Goal: Task Accomplishment & Management: Complete application form

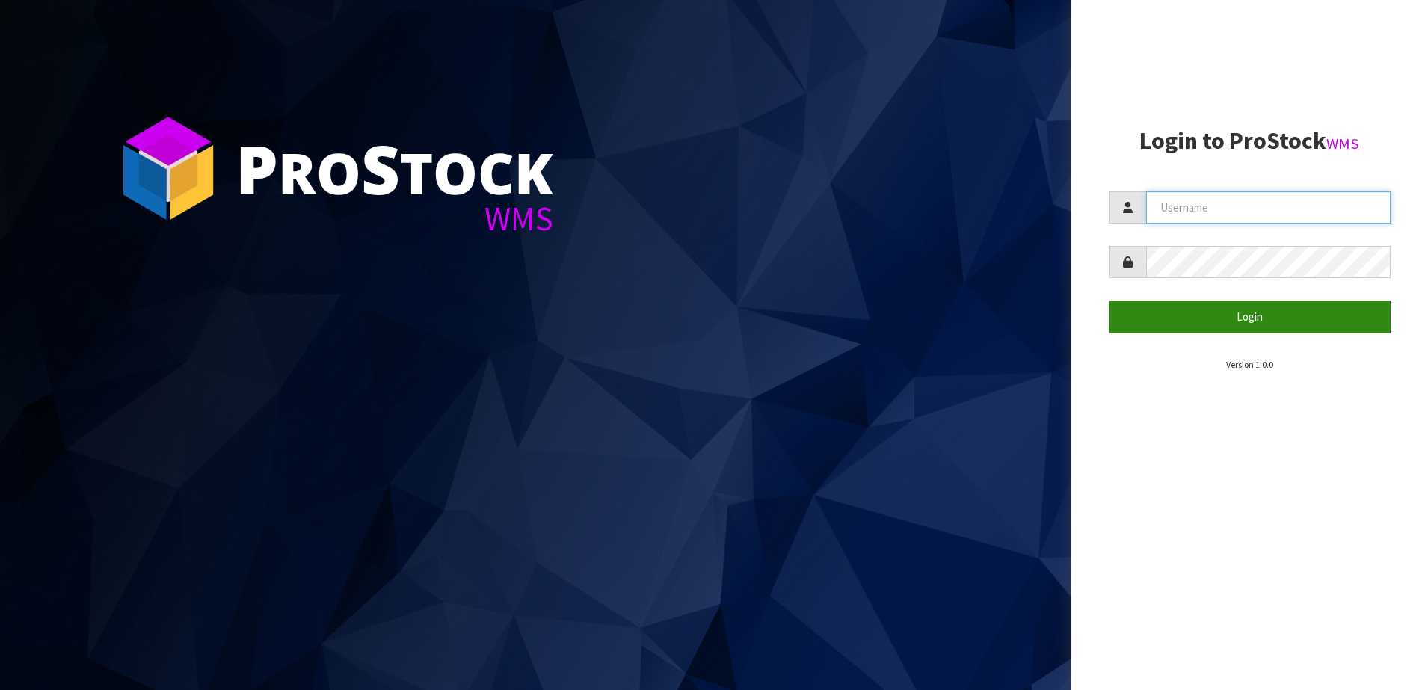
type input "SHEPHERD"
click at [1206, 321] on button "Login" at bounding box center [1250, 317] width 283 height 32
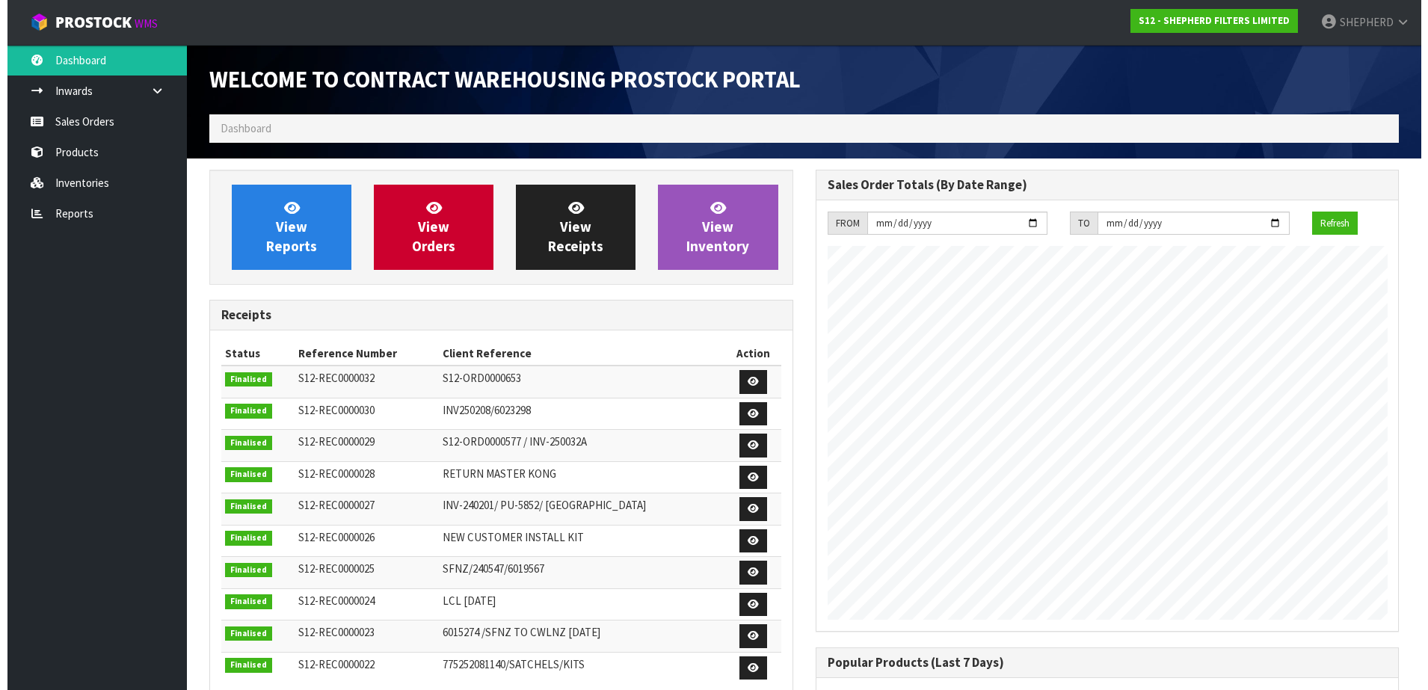
scroll to position [659, 606]
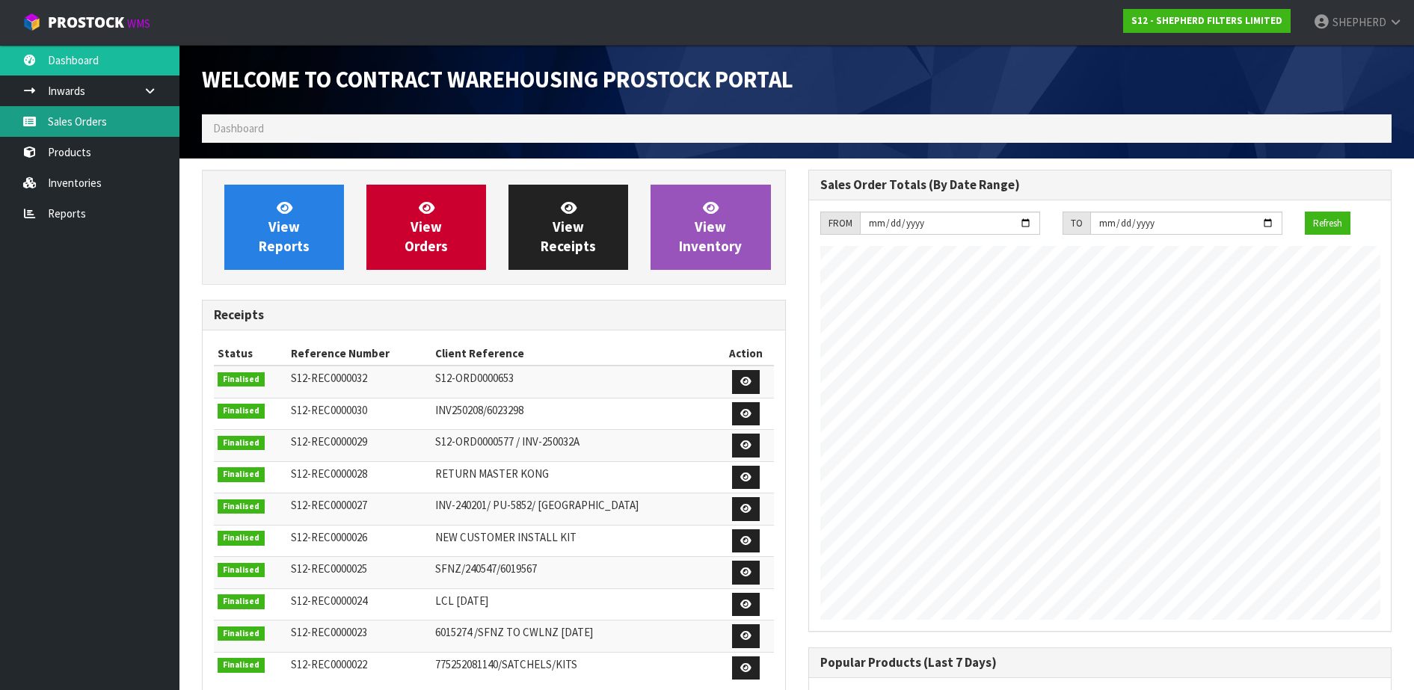
click at [91, 129] on link "Sales Orders" at bounding box center [89, 121] width 179 height 31
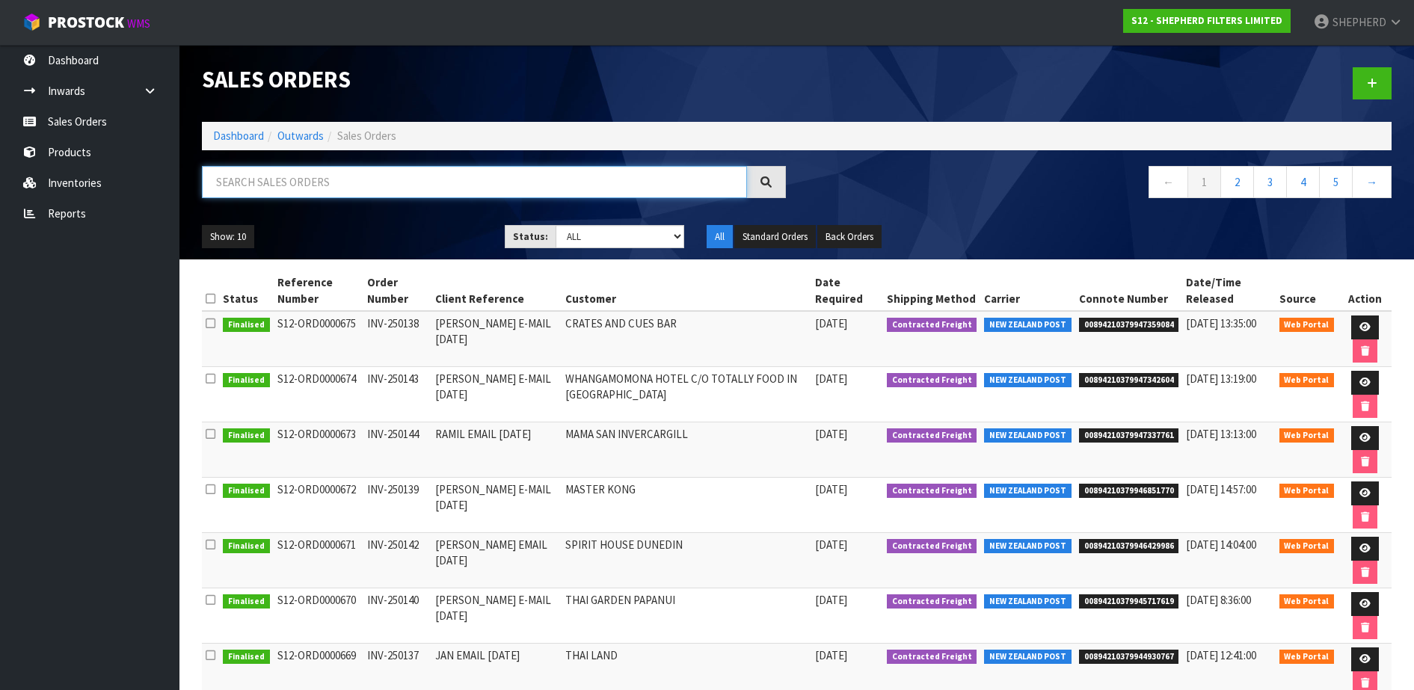
click at [274, 181] on input "text" at bounding box center [474, 182] width 545 height 32
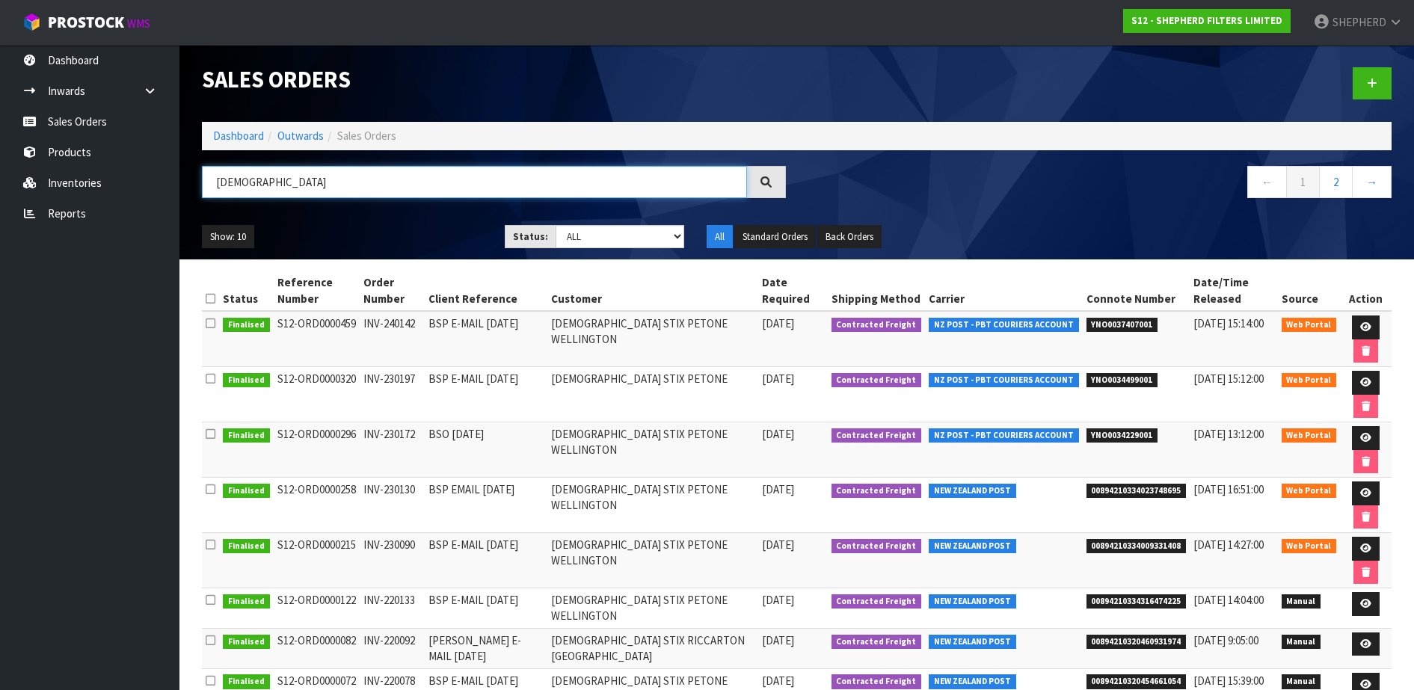
type input "[DEMOGRAPHIC_DATA]"
click at [1355, 324] on link at bounding box center [1366, 327] width 28 height 24
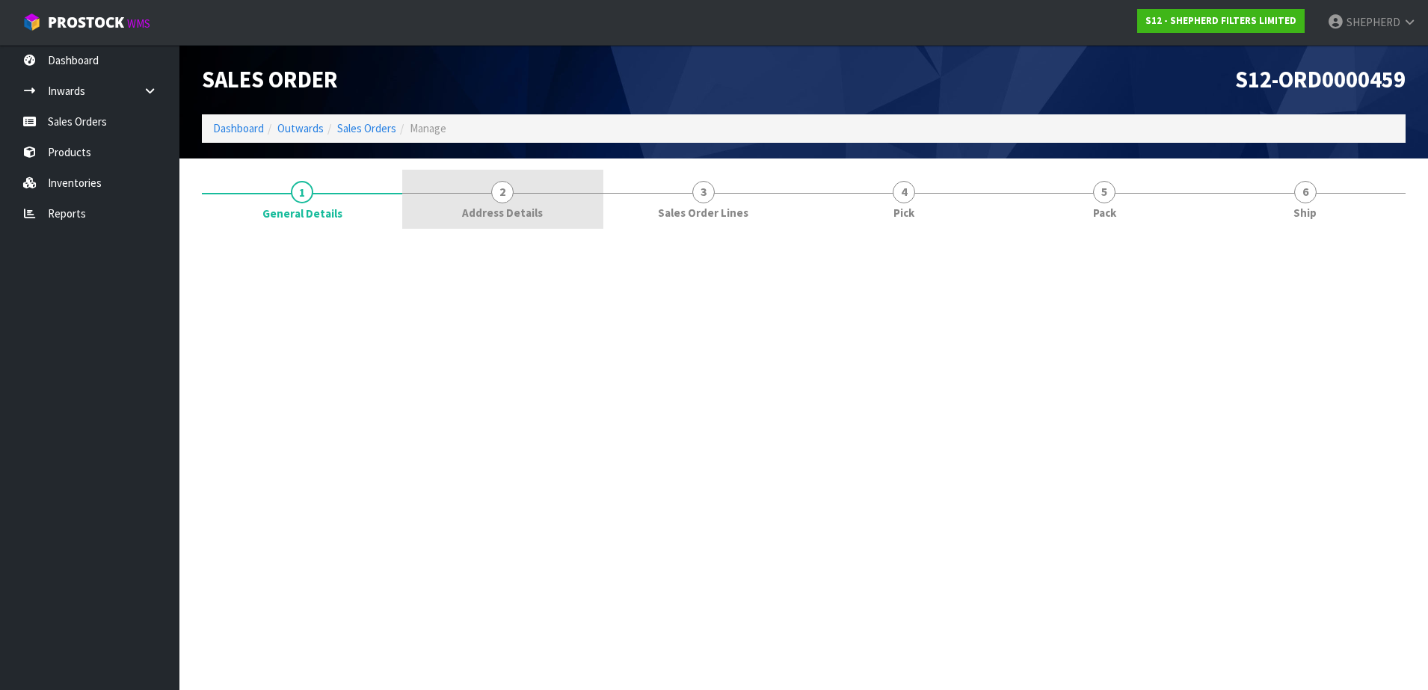
click at [508, 197] on span "2" at bounding box center [502, 192] width 22 height 22
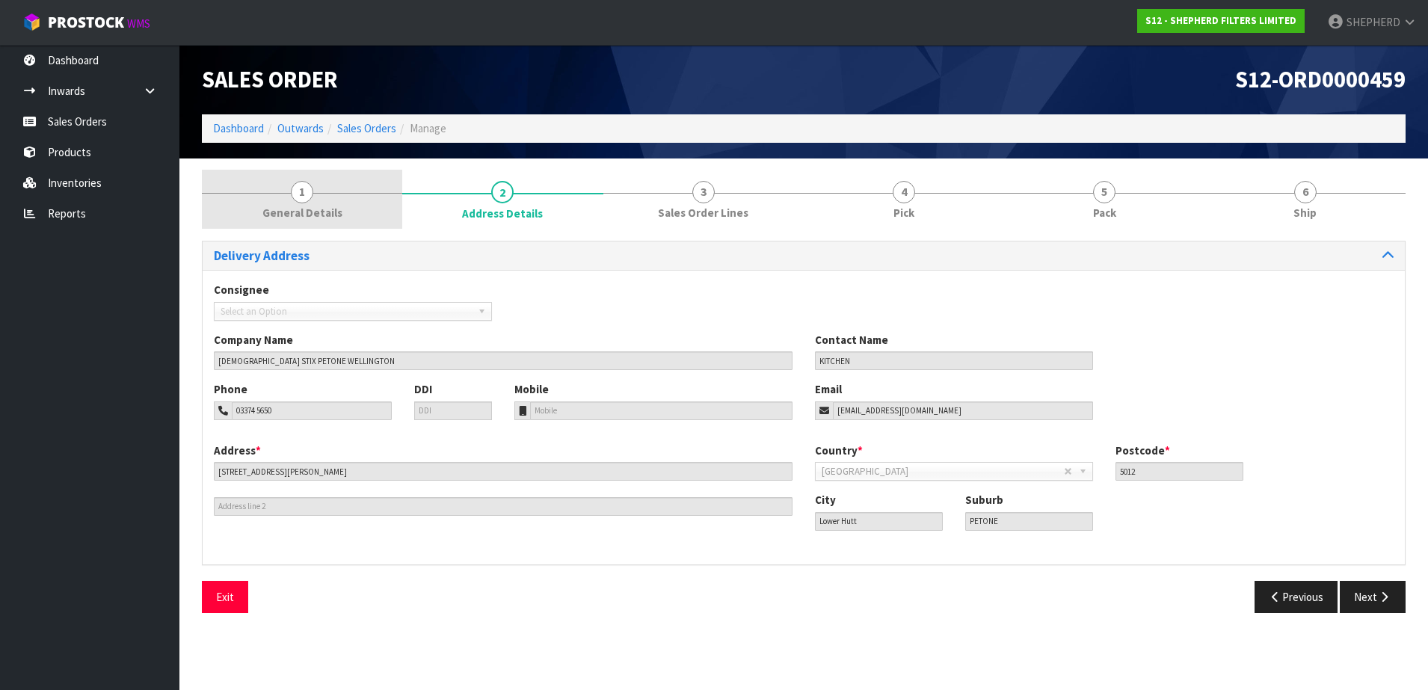
click at [301, 191] on span "1" at bounding box center [302, 192] width 22 height 22
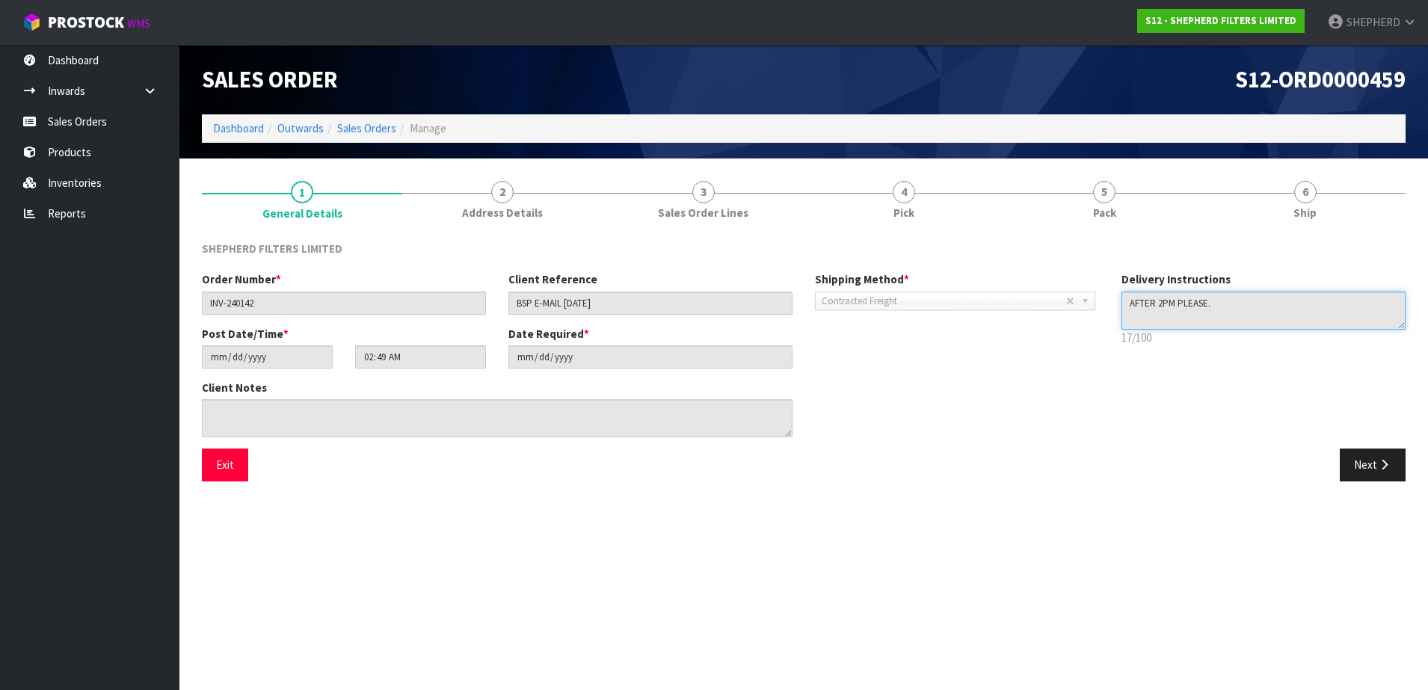
drag, startPoint x: 1225, startPoint y: 299, endPoint x: 1082, endPoint y: 290, distance: 143.8
click at [1082, 290] on div "Order Number * INV-240142 Client Reference BSP E-MAIL [DATE] Shipping Method * …" at bounding box center [804, 359] width 1226 height 177
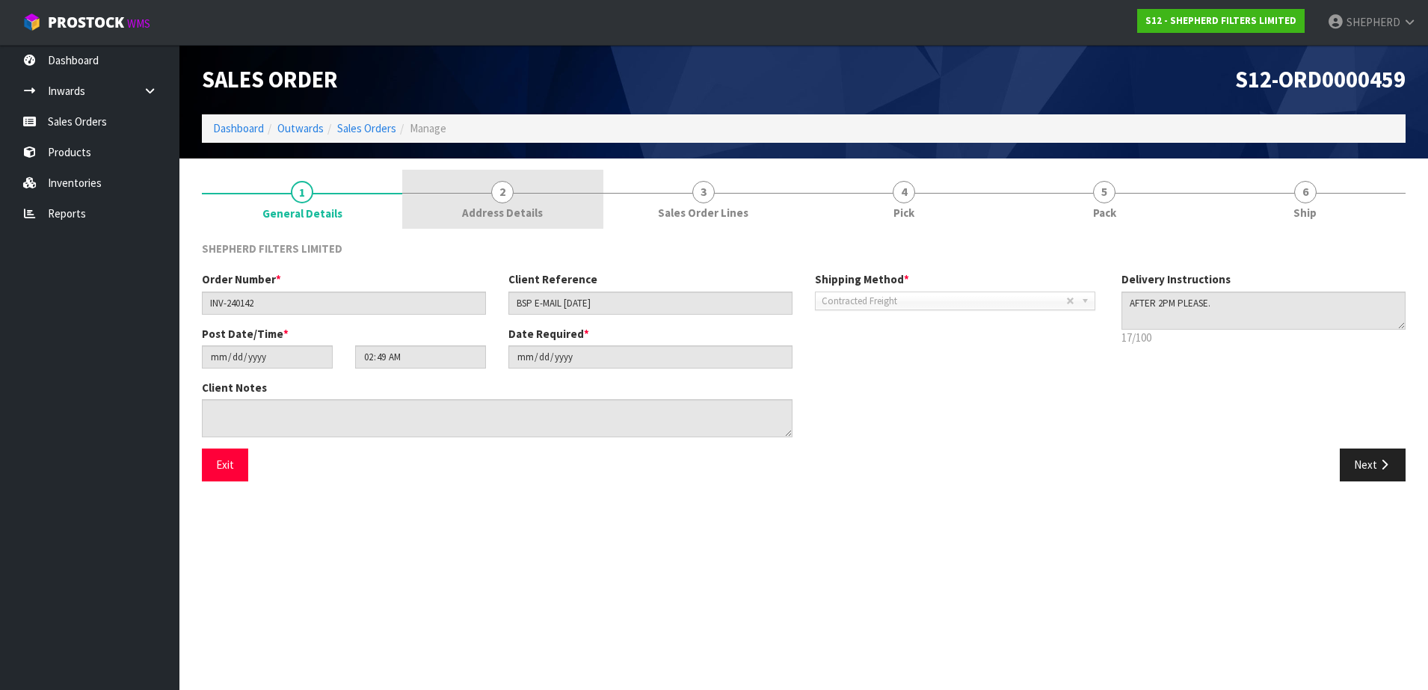
click at [507, 191] on span "2" at bounding box center [502, 192] width 22 height 22
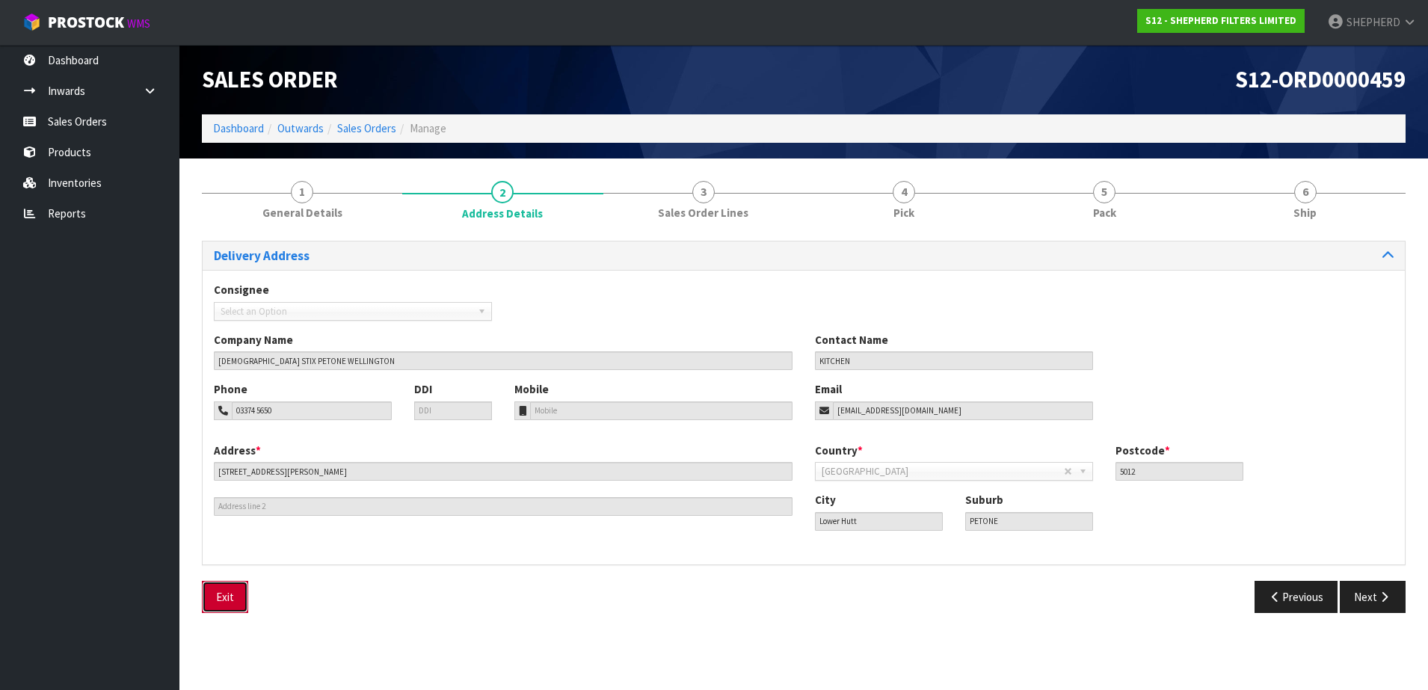
click at [219, 595] on button "Exit" at bounding box center [225, 597] width 46 height 32
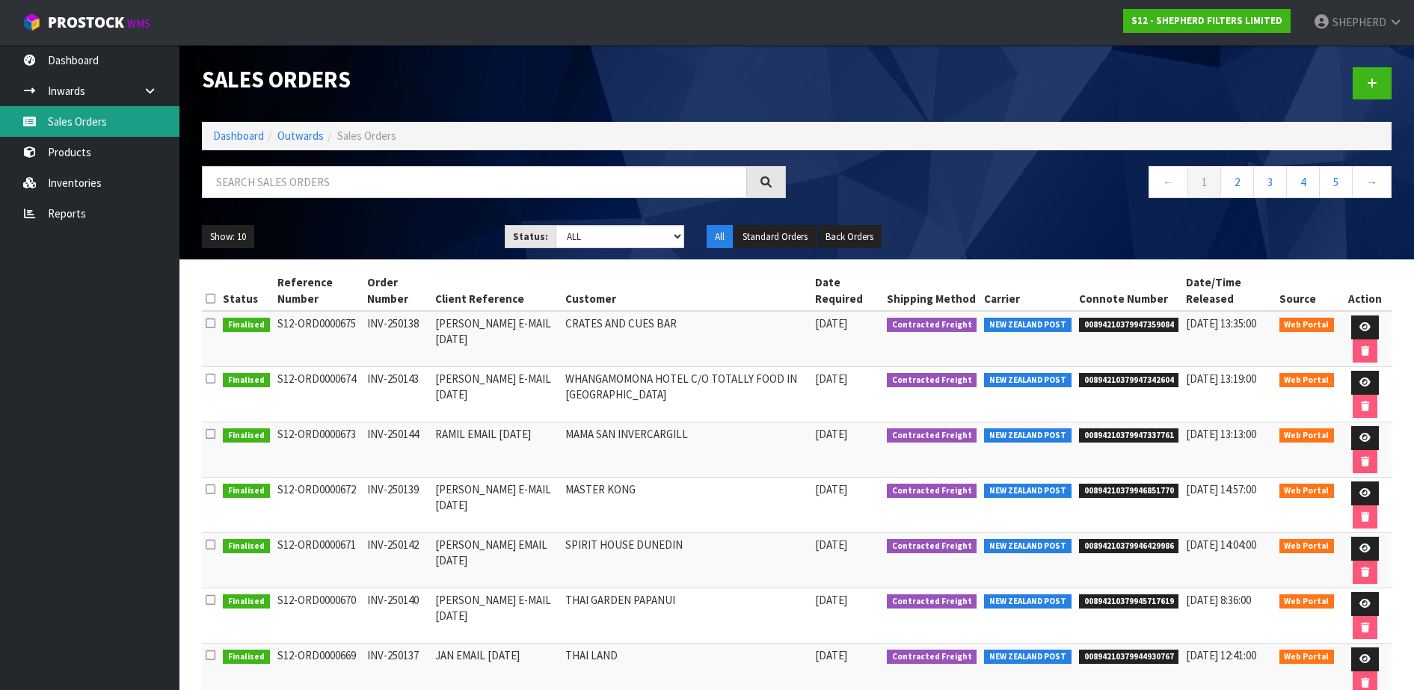
click at [96, 120] on link "Sales Orders" at bounding box center [89, 121] width 179 height 31
click at [1376, 79] on icon at bounding box center [1371, 83] width 10 height 11
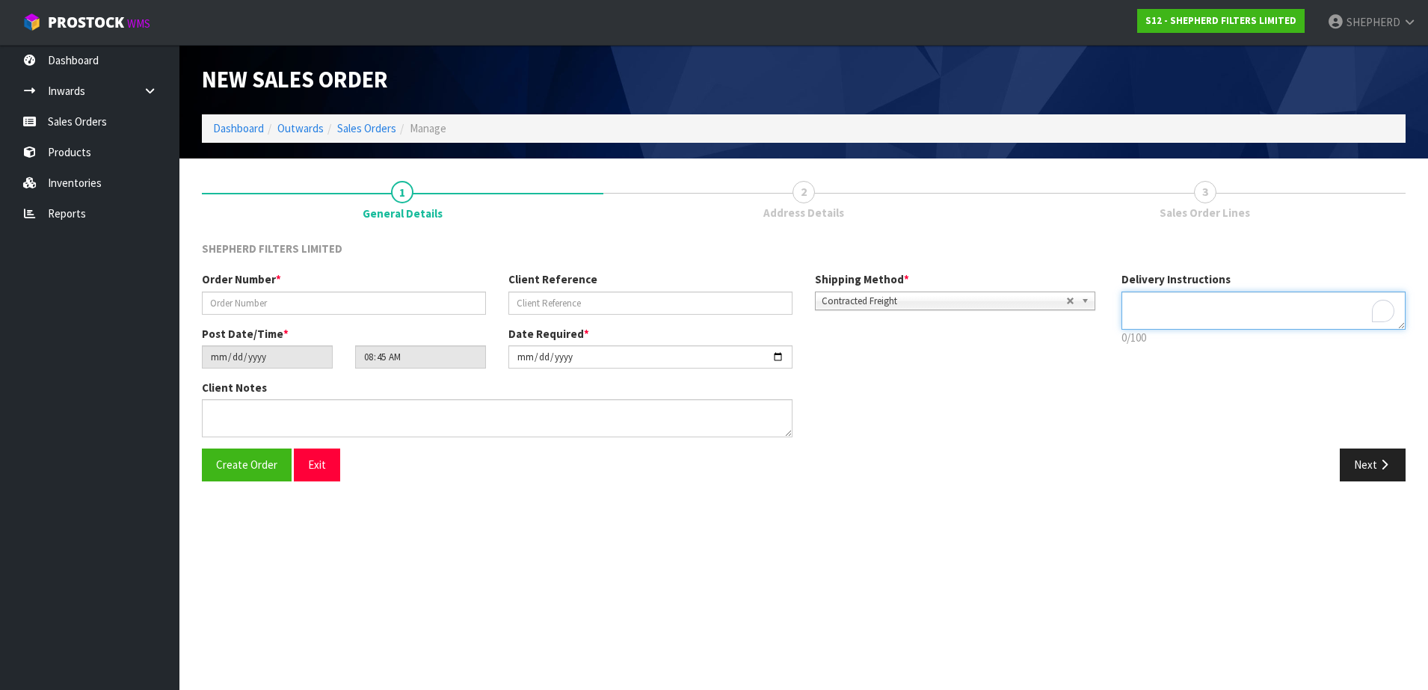
click at [1142, 299] on textarea "To enrich screen reader interactions, please activate Accessibility in Grammarl…" at bounding box center [1263, 311] width 284 height 38
paste textarea "AFTER 2PM PLEASE."
type textarea "A"
type textarea "OPEN FROM 2PM"
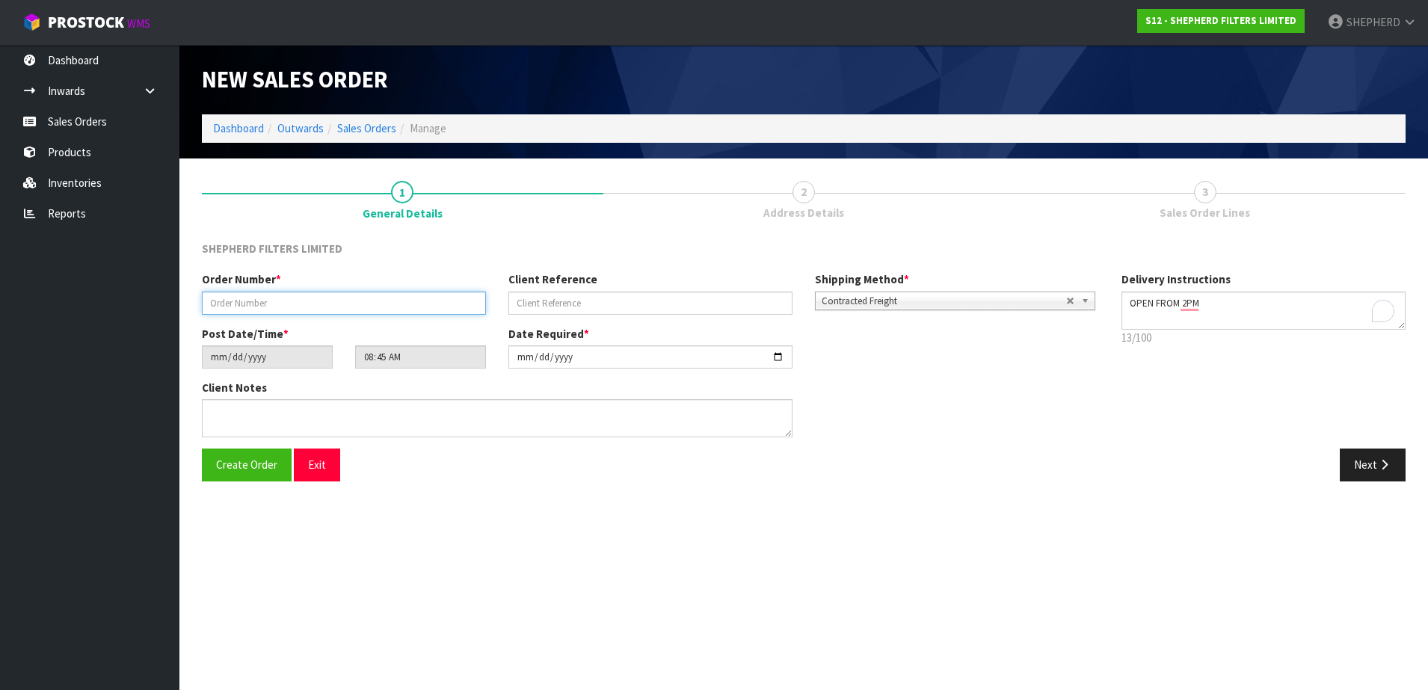
click at [238, 302] on input "text" at bounding box center [344, 303] width 284 height 23
paste input "INV-250145"
type input "INV-250145"
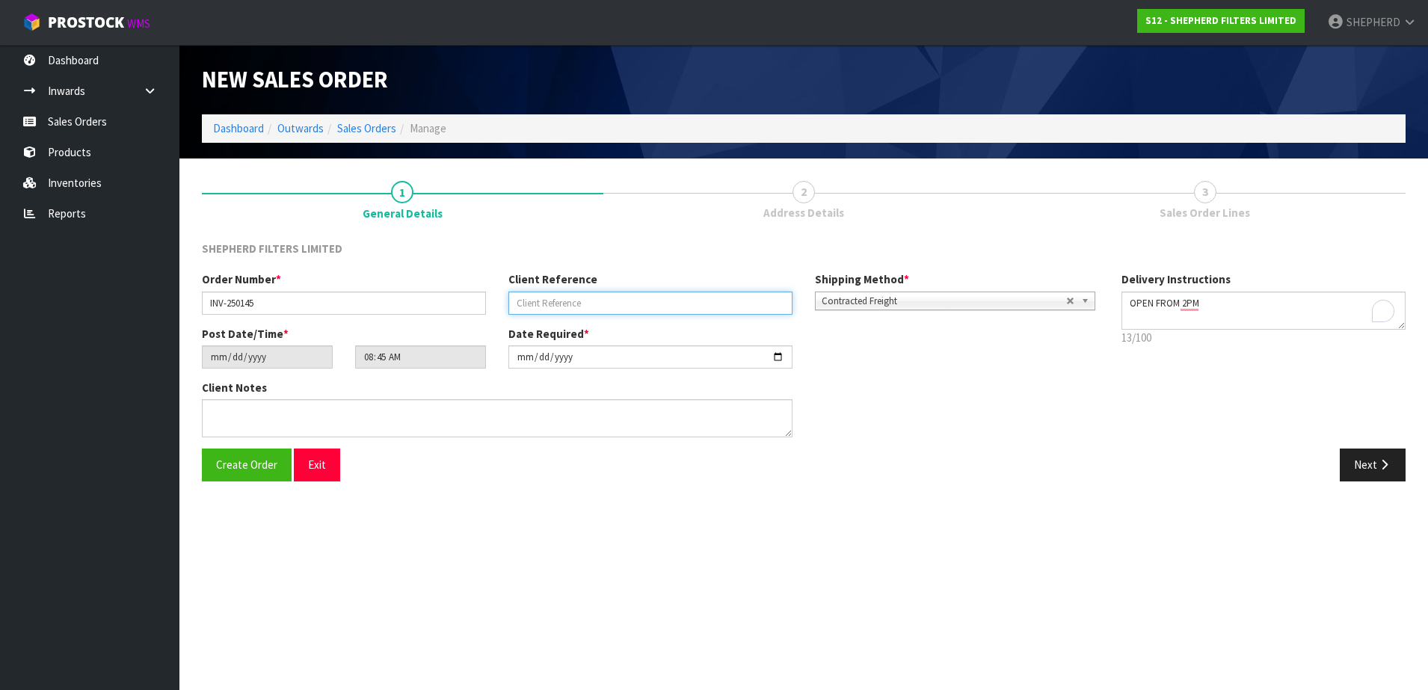
click at [599, 304] on input "text" at bounding box center [650, 303] width 284 height 23
paste input "BSP E-MAIL [DATE]"
type input "BSP E-MAIL [DATE]"
click at [235, 469] on span "Create Order" at bounding box center [246, 464] width 61 height 14
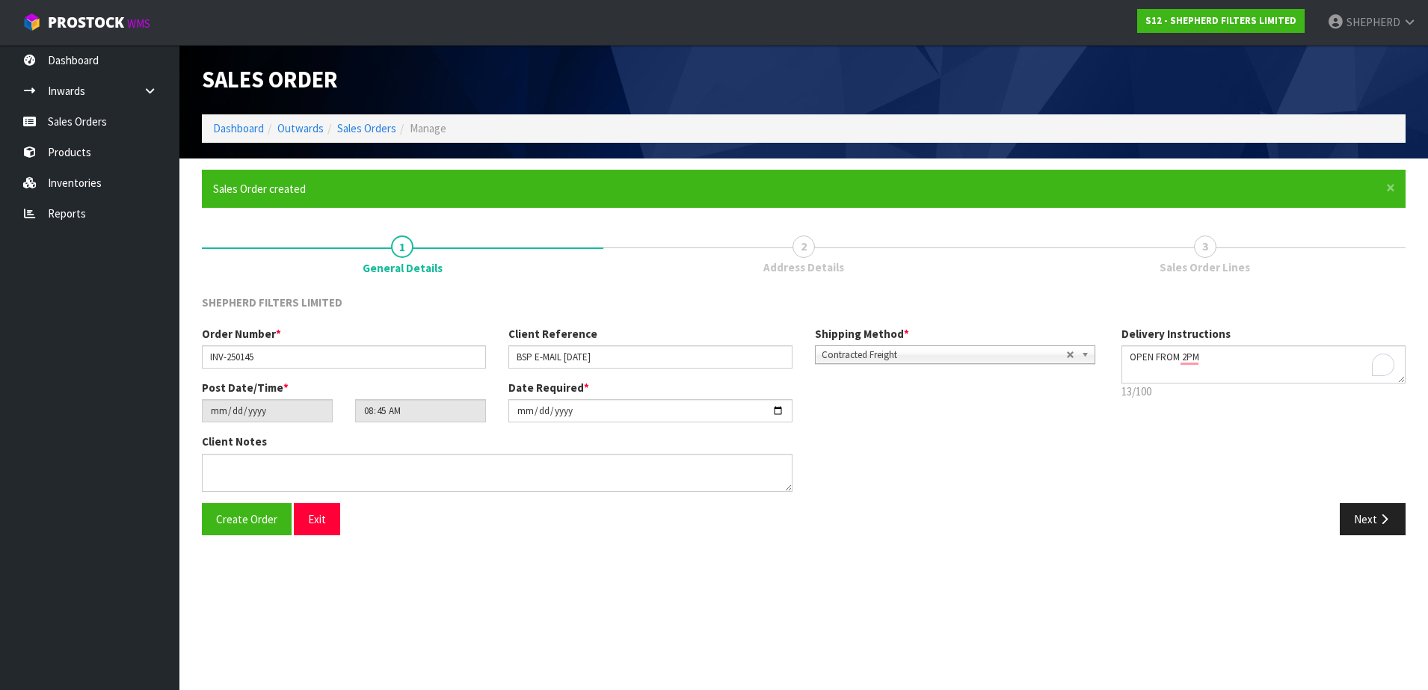
type input "10:45:00.000"
click at [1375, 520] on button "Next" at bounding box center [1373, 519] width 66 height 32
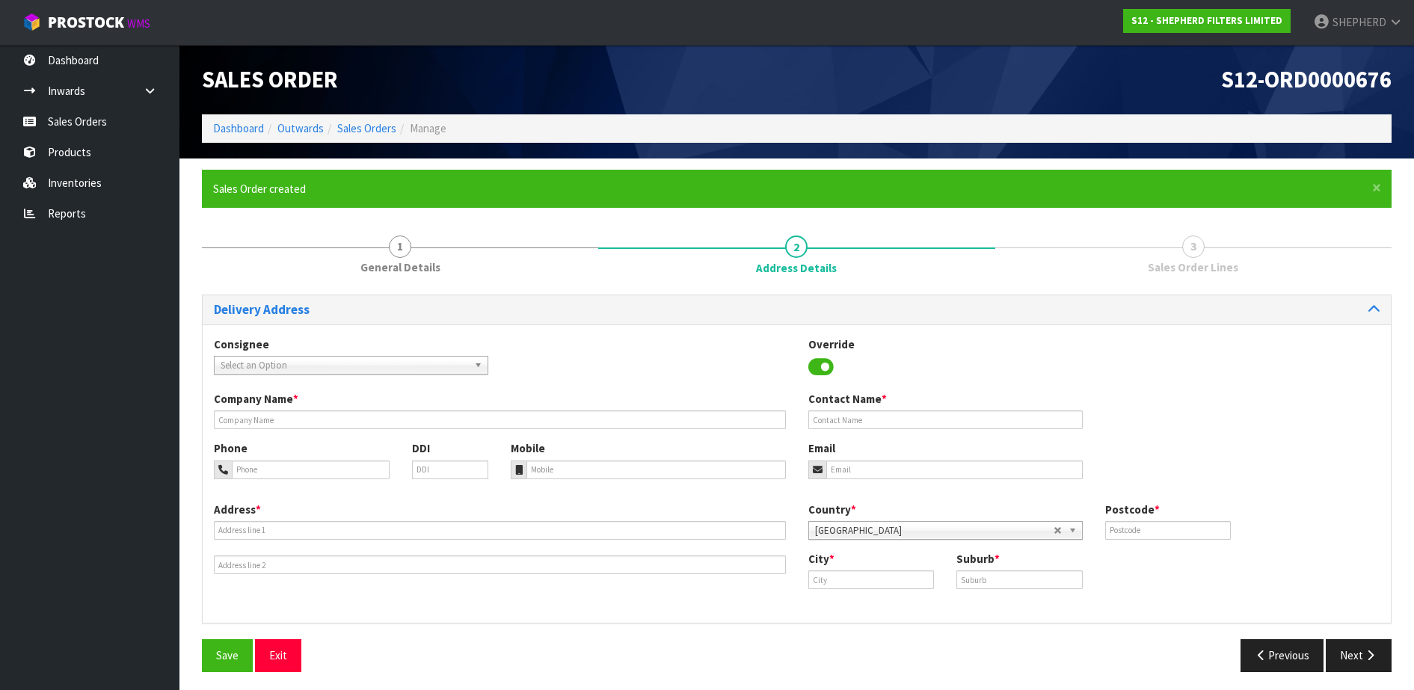
click at [443, 366] on span "Select an Option" at bounding box center [344, 366] width 247 height 18
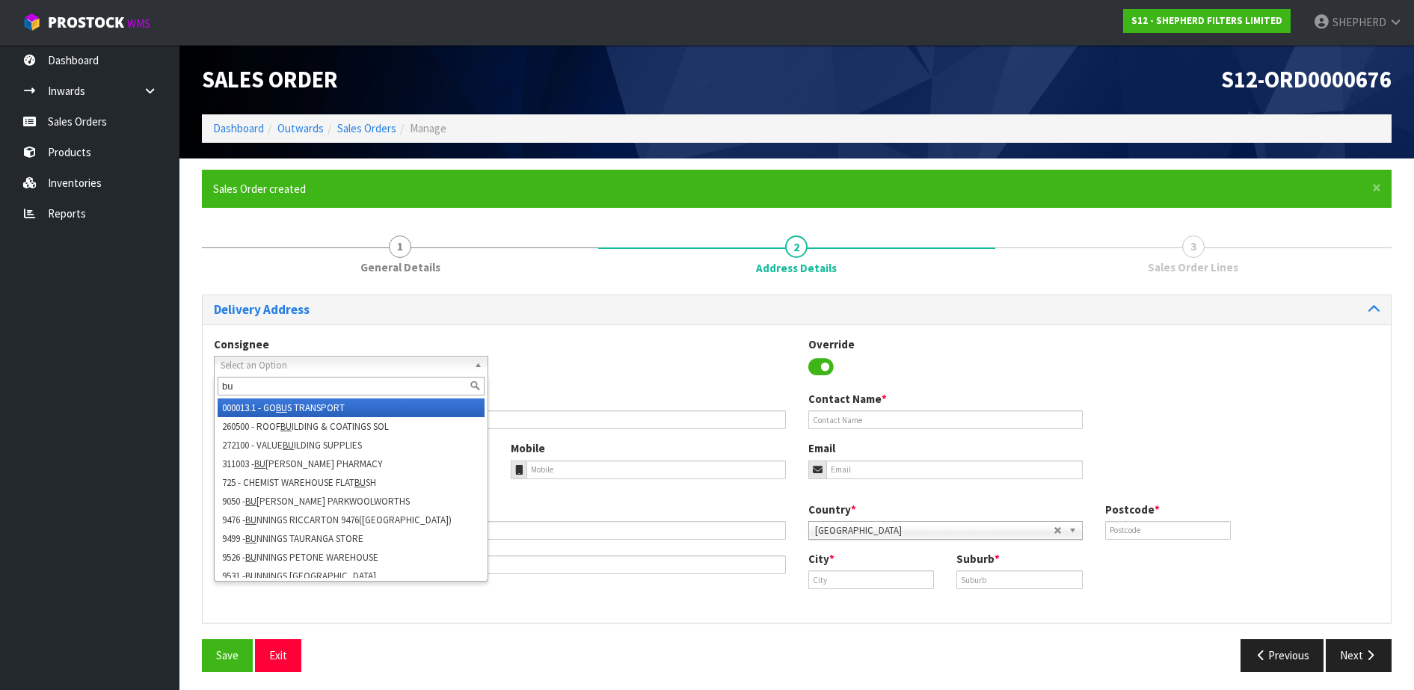
type input "b"
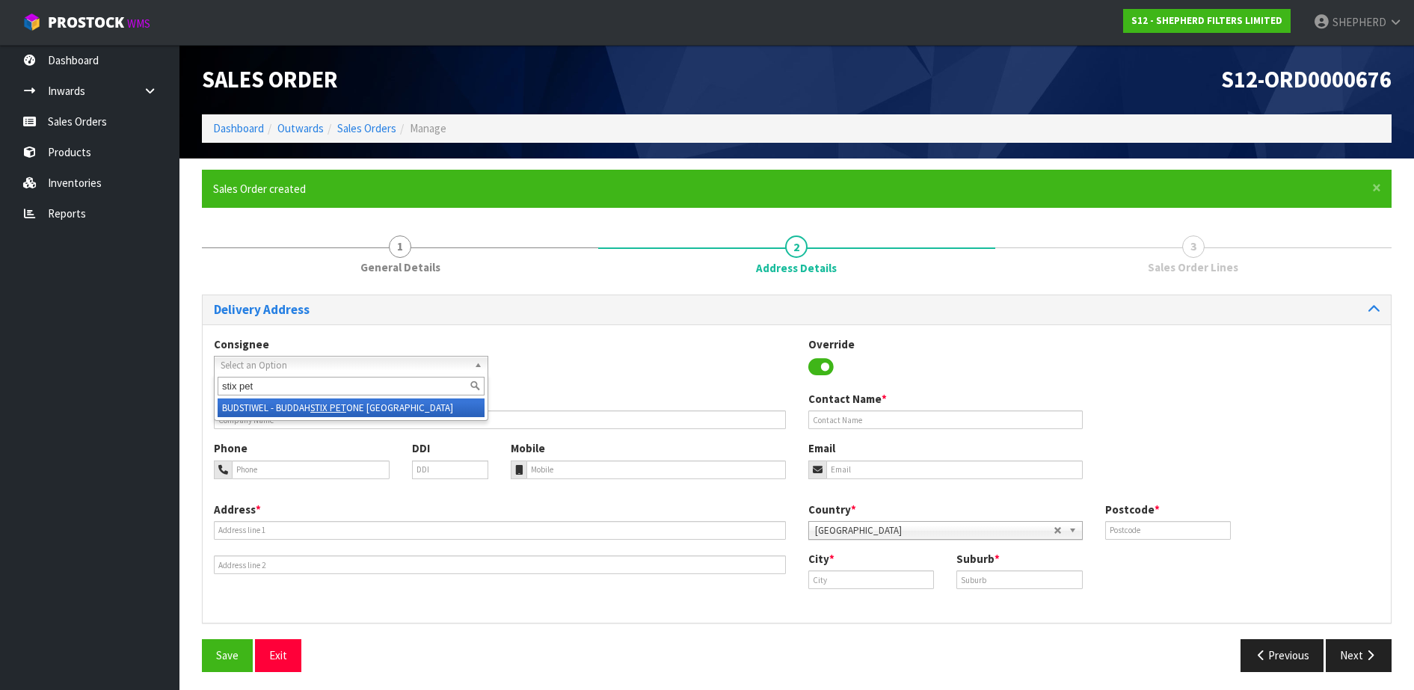
type input "stix pet"
click at [330, 410] on em "STIX PET" at bounding box center [328, 407] width 36 height 13
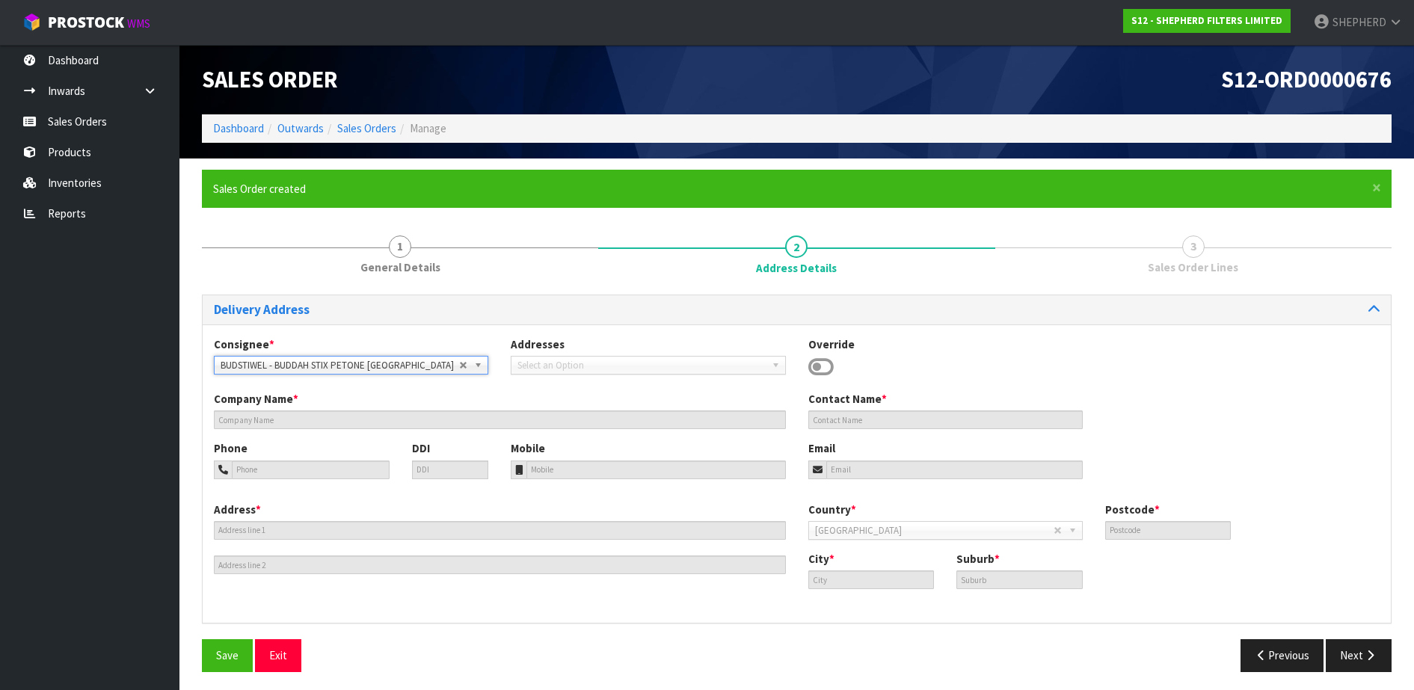
type input "BUDDAH STIX PETONE WELLINGTON"
type input "KITCHEN"
type input "64 4 891 0493"
type input "04 891 0493"
type input "[EMAIL_ADDRESS][DOMAIN_NAME]"
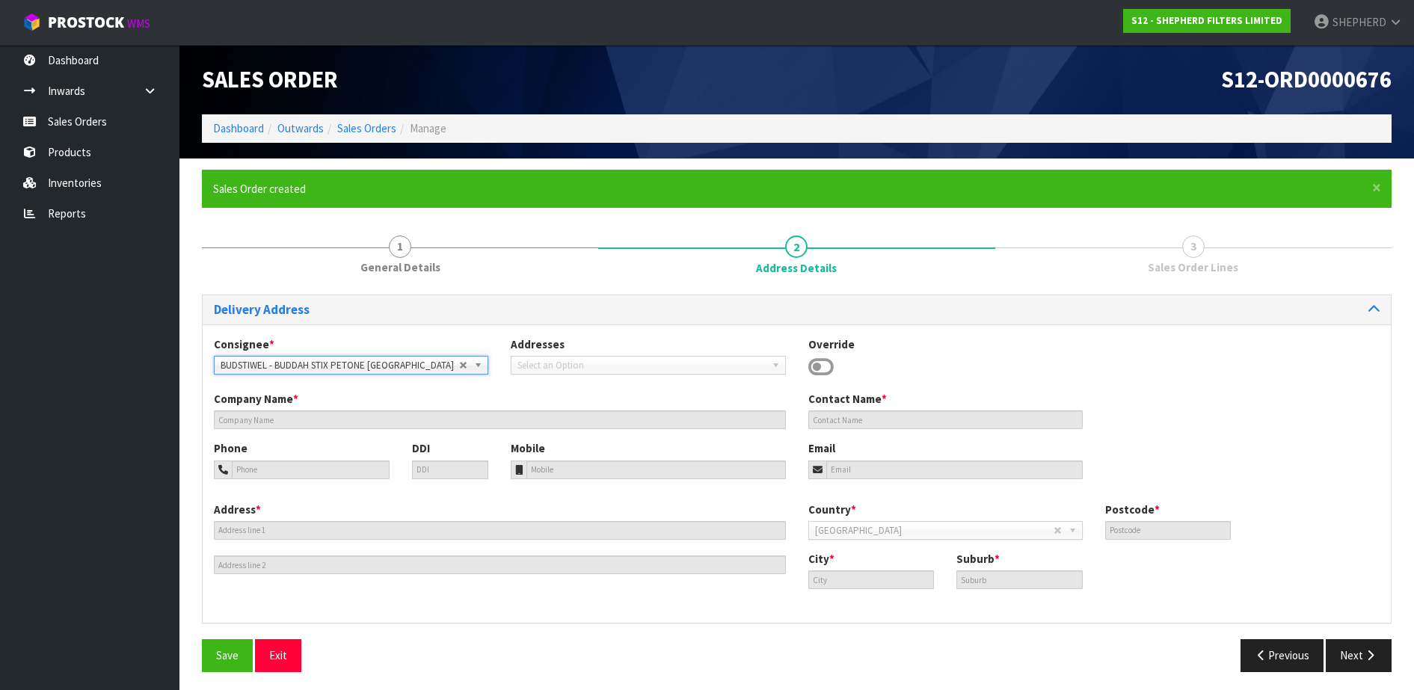
type input "[STREET_ADDRESS][PERSON_NAME]"
type input "5012"
type input "LOWER HUTT"
type input "PETONE"
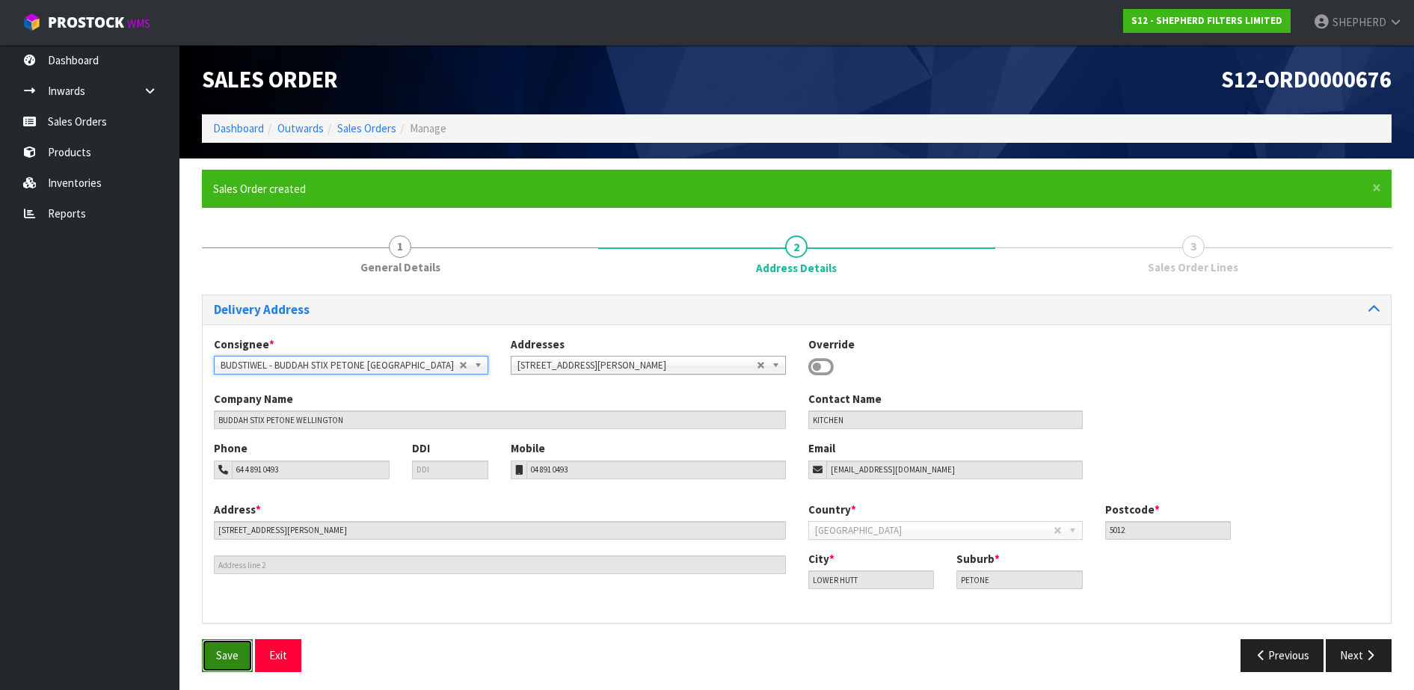
click at [210, 666] on button "Save" at bounding box center [227, 655] width 51 height 32
click at [1357, 651] on button "Next" at bounding box center [1358, 655] width 66 height 32
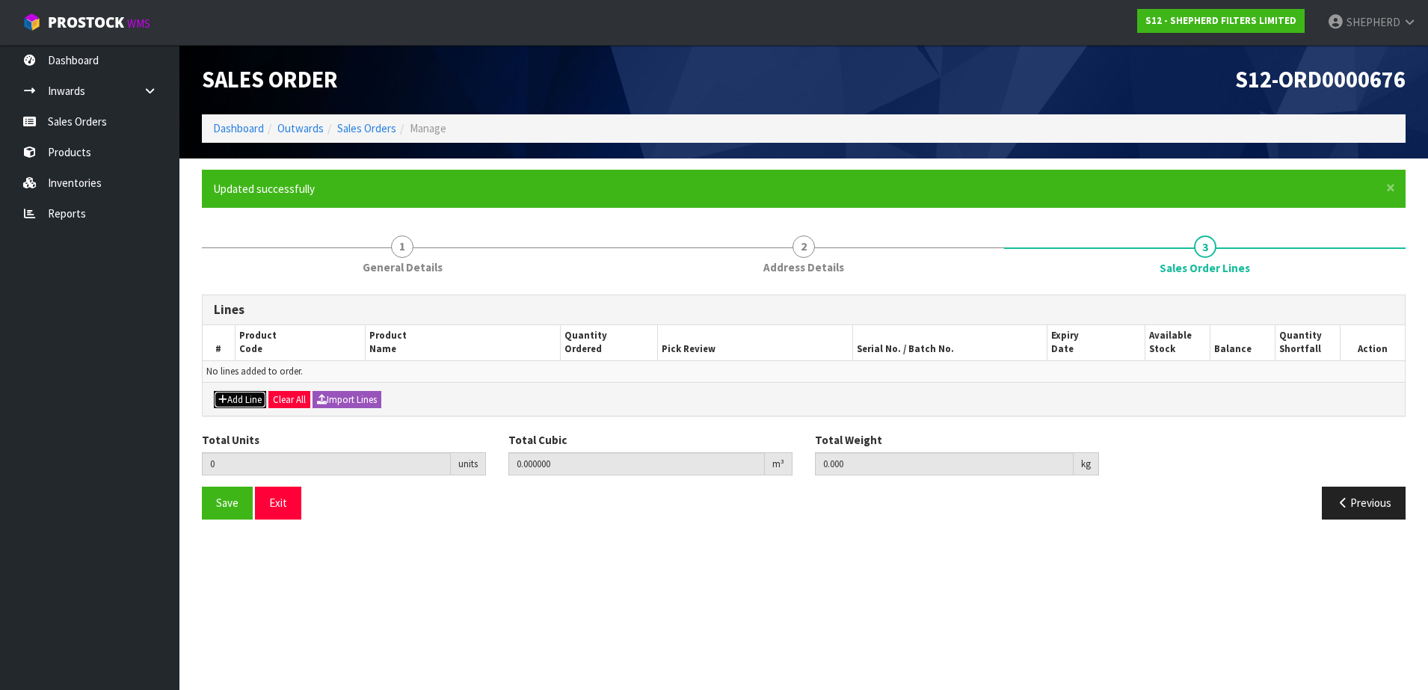
click at [243, 403] on button "Add Line" at bounding box center [240, 400] width 52 height 18
type input "0"
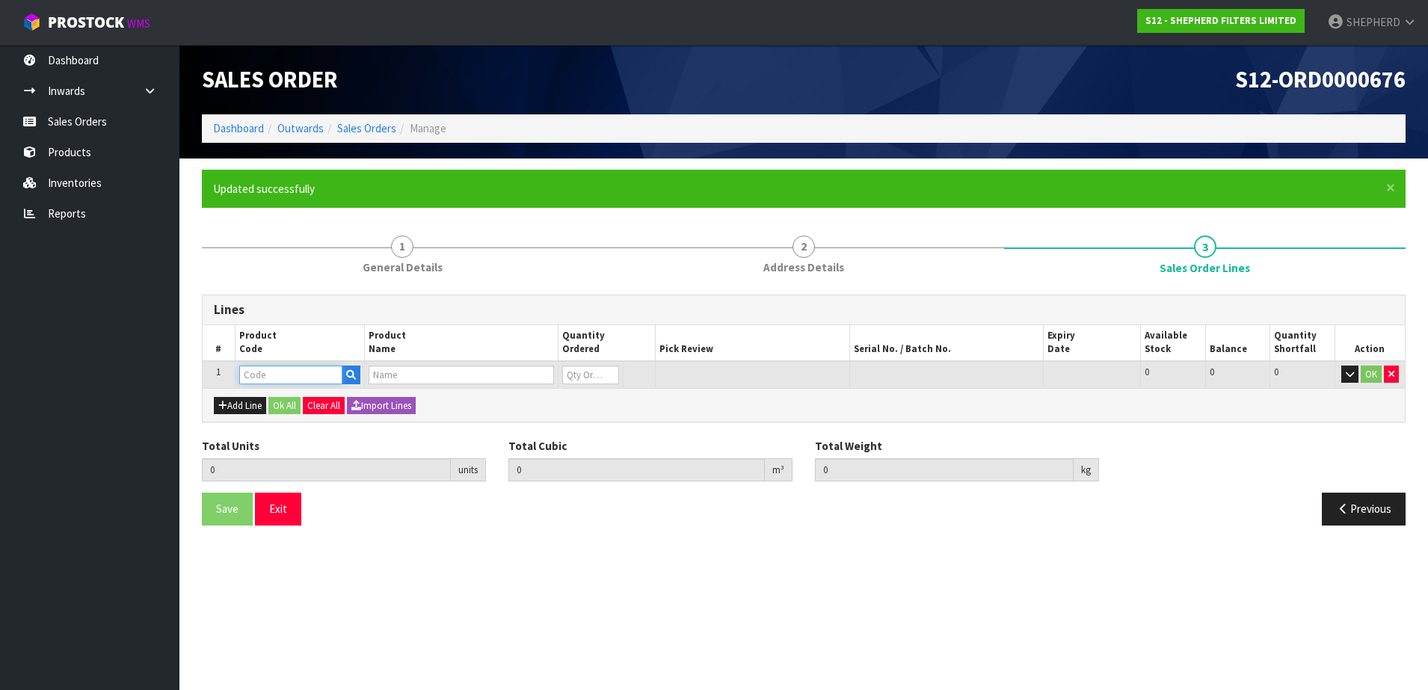
click at [262, 380] on input "text" at bounding box center [290, 375] width 103 height 19
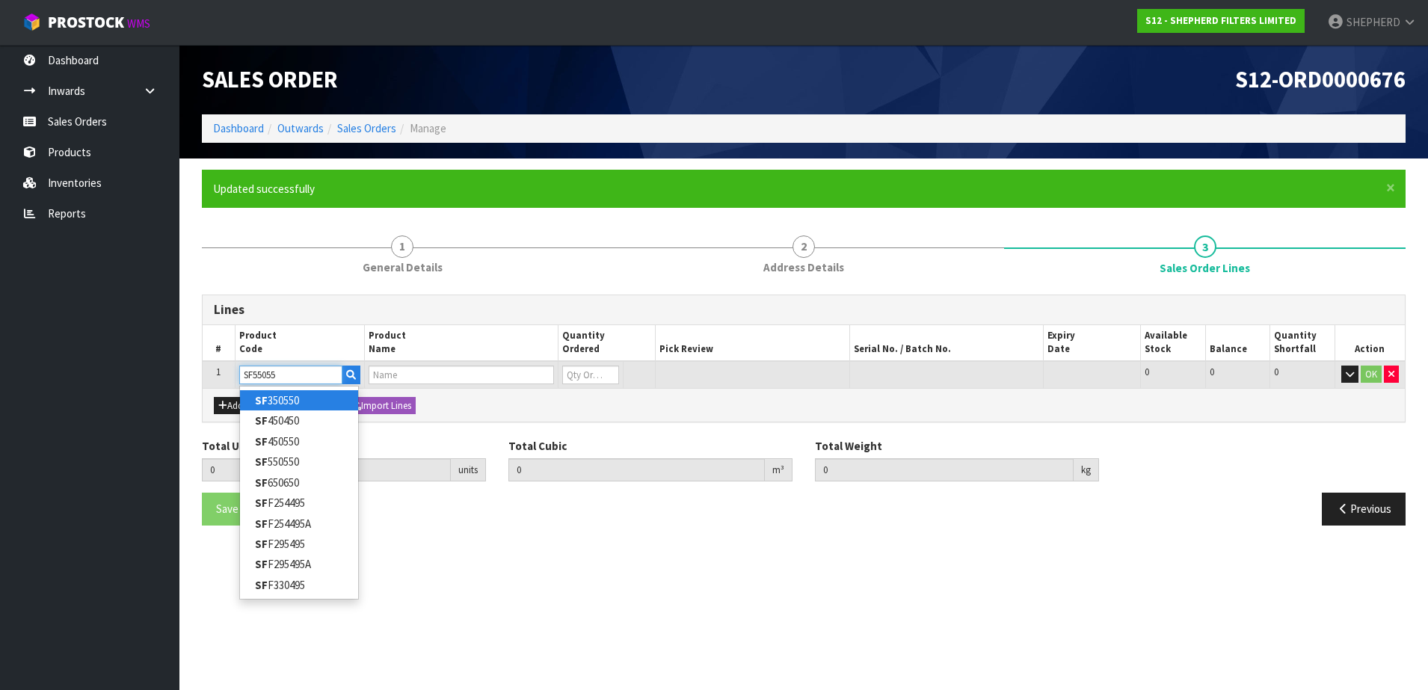
type input "SF550550"
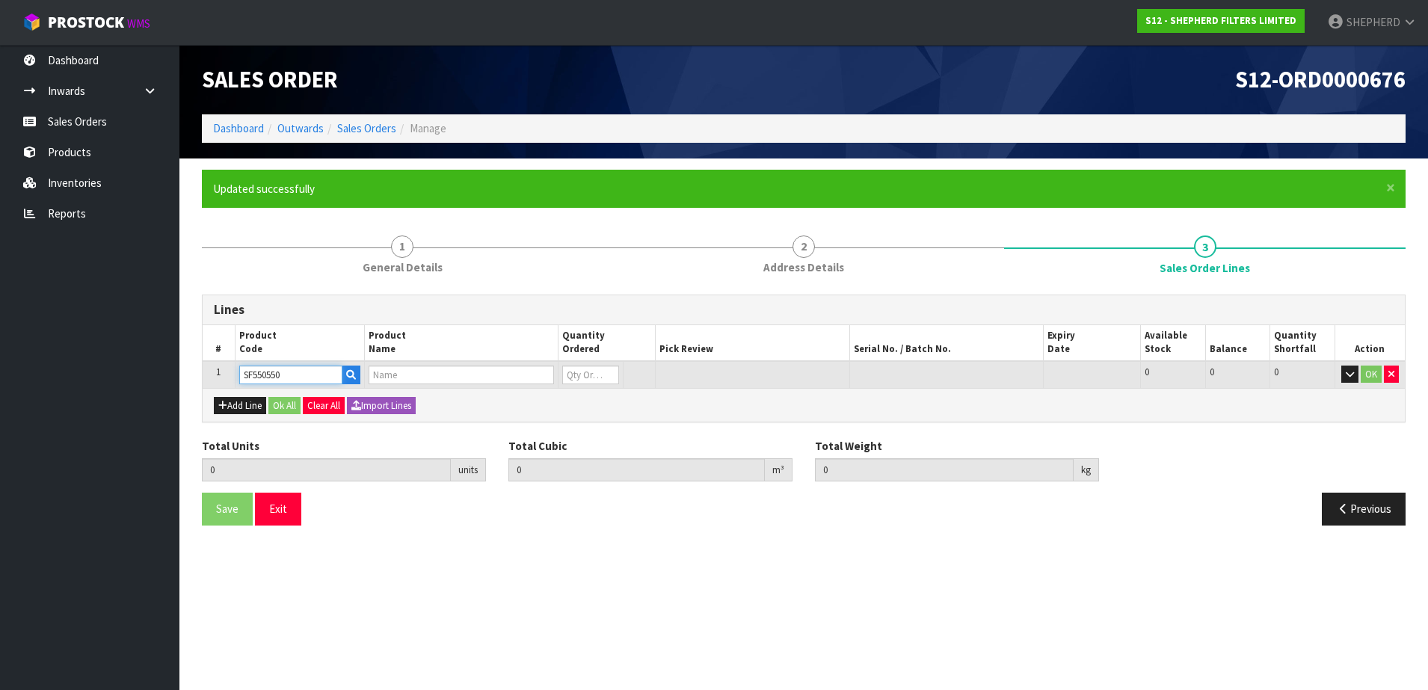
type input "0.000000"
type input "0.000"
type input "SHEPHERD FILTERS 550 X 550 - CODE SF550550"
type input "0"
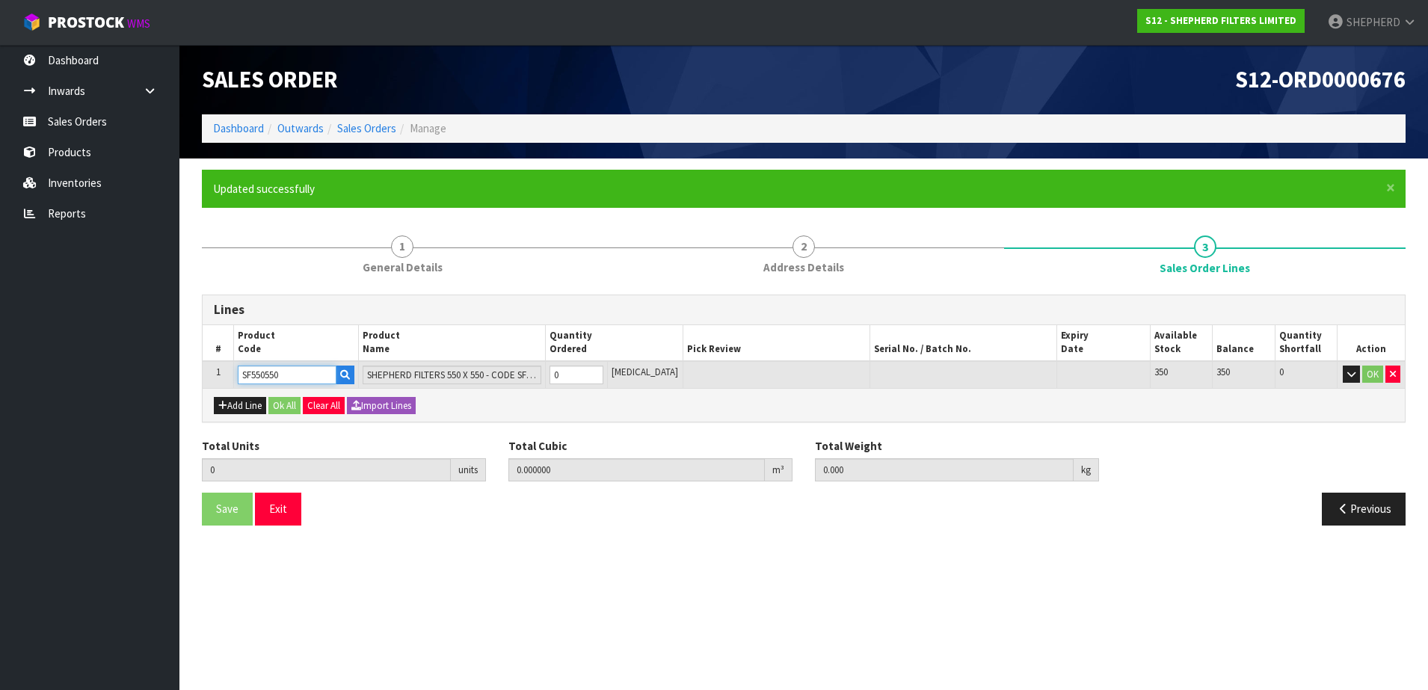
type input "SF550550"
click at [526, 366] on tr "1 SF550550 SHEPHERD FILTERS 550 X 550 - CODE SF550550 0 [MEDICAL_DATA] 350 350 …" at bounding box center [804, 375] width 1202 height 28
type input "5"
type input "0.002915"
type input "0.3"
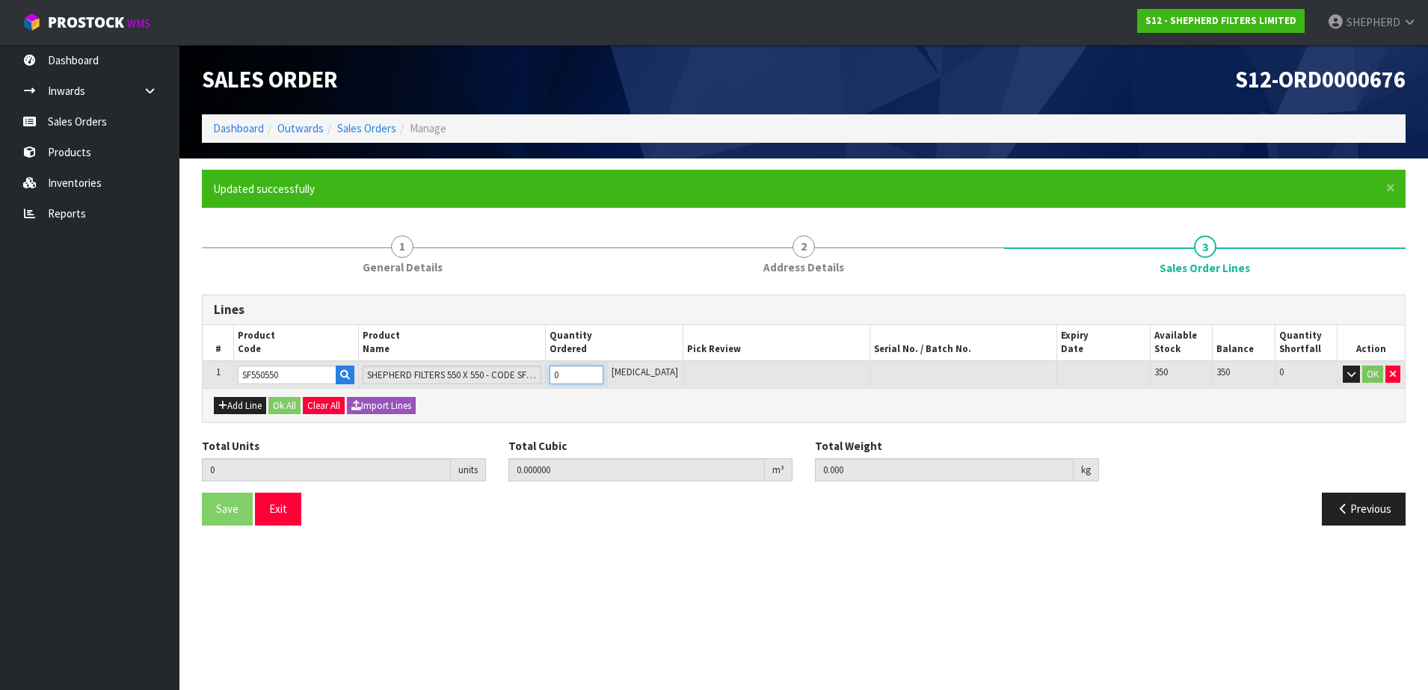
type input "5"
type input "50"
type input "0.04959"
type input "3"
type input "50"
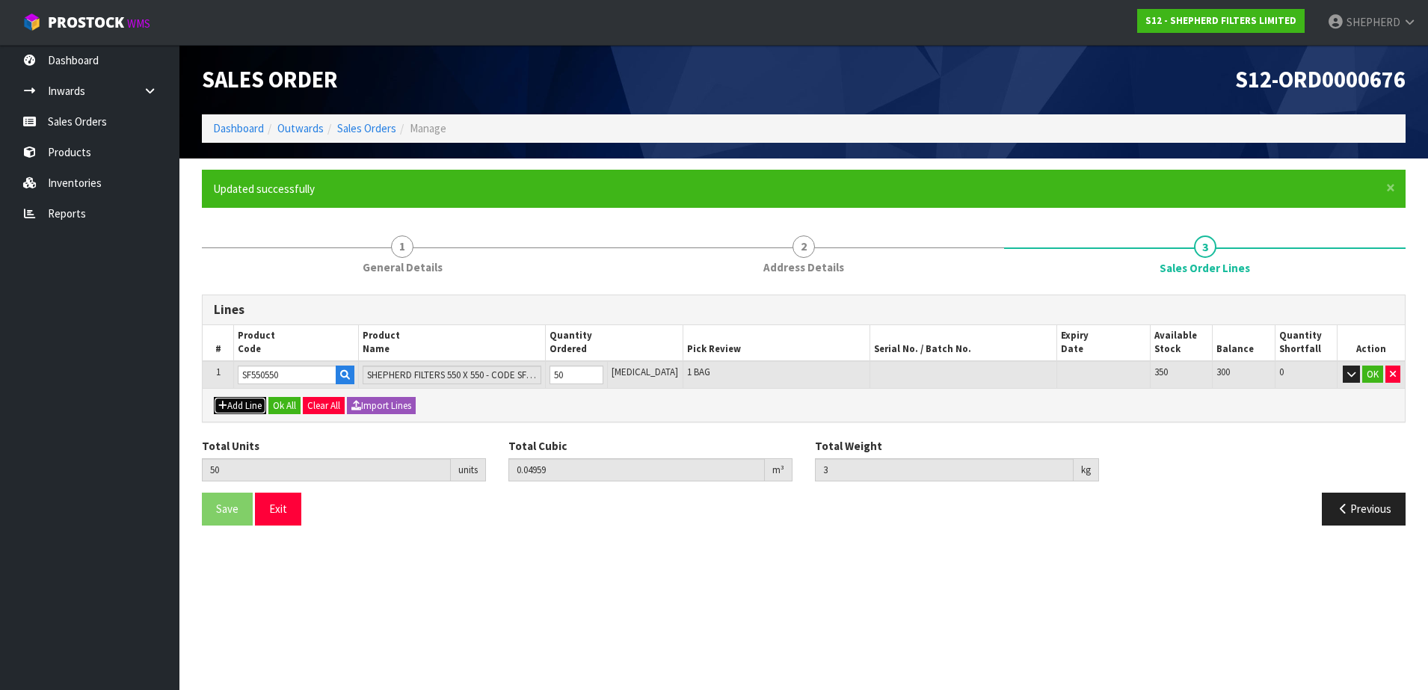
click at [251, 403] on button "Add Line" at bounding box center [240, 406] width 52 height 18
type input "0"
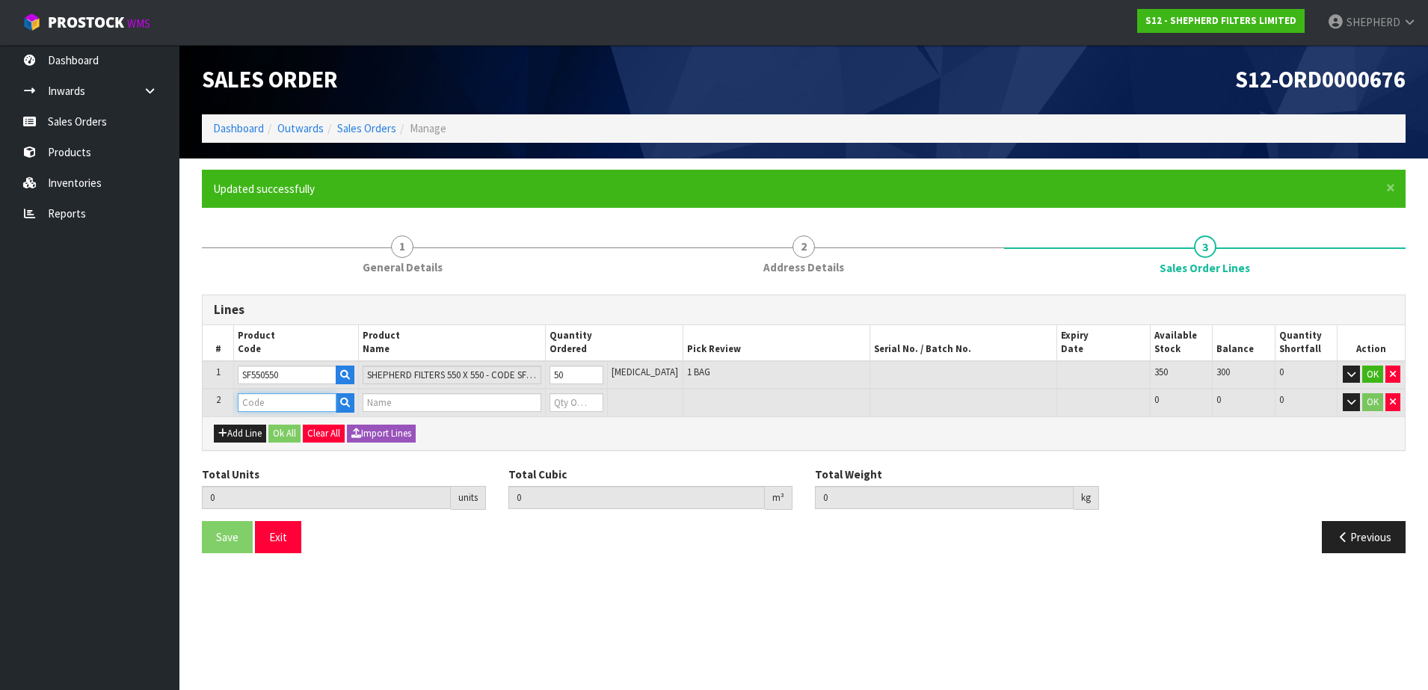
click at [254, 397] on input "text" at bounding box center [287, 402] width 99 height 19
type input "COURIER"
click at [259, 429] on strong "COURIER" at bounding box center [277, 428] width 44 height 14
type input "COURIER SATCHELS (75X90CM)"
type input "50"
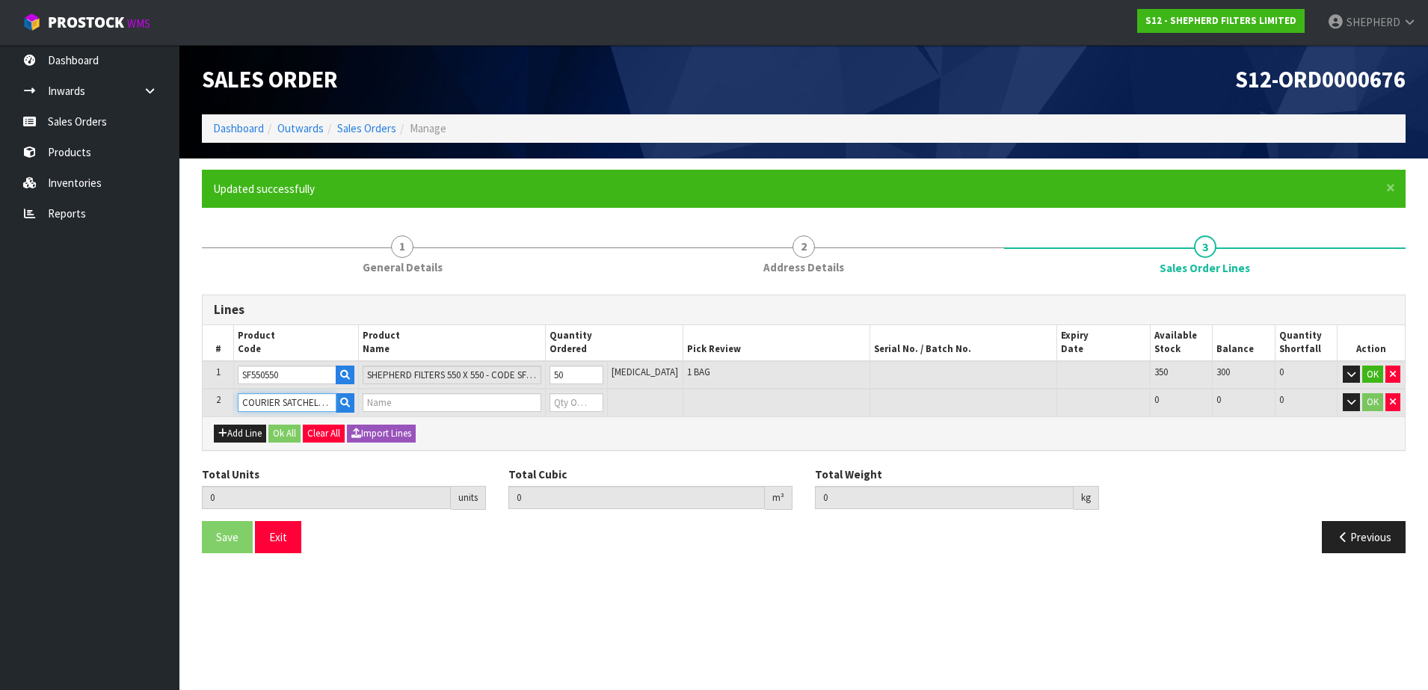
type input "0.04959"
type input "3"
type input "SINGLE-PACK SATCHELS"
type input "0"
type input "51"
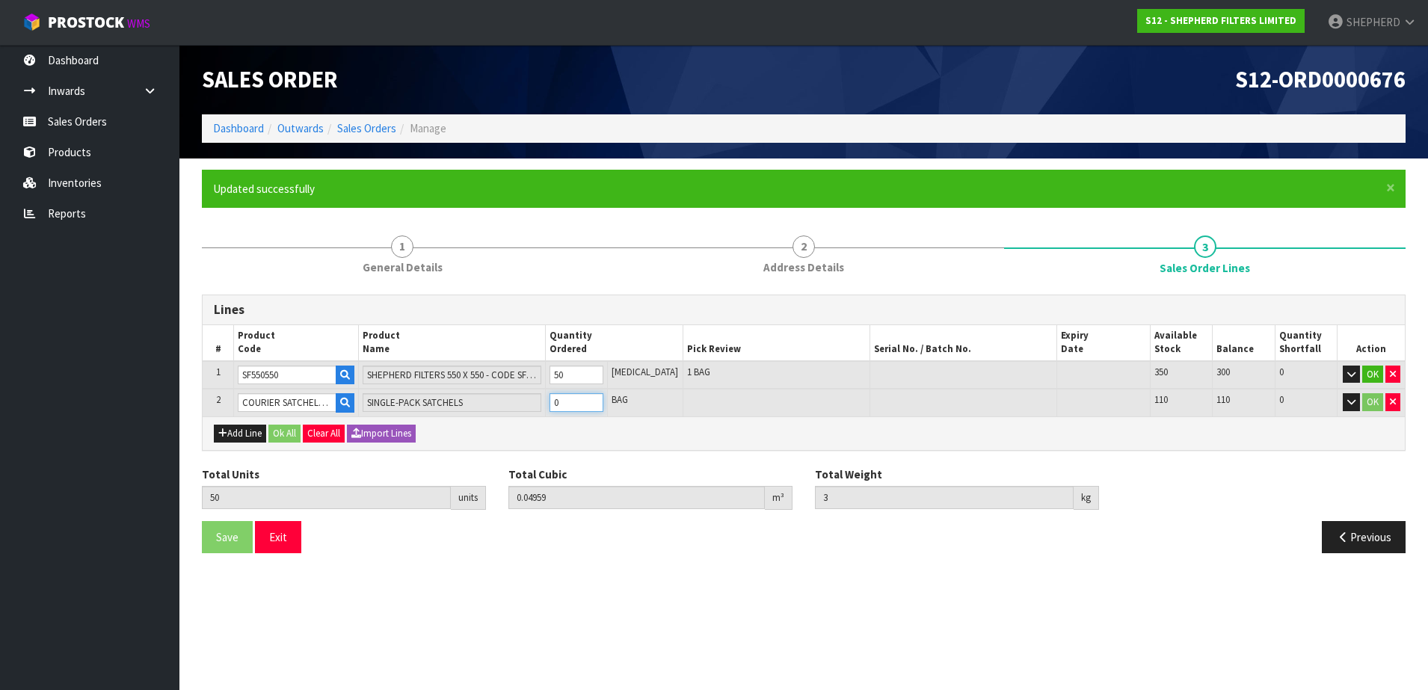
type input "0.049657"
type input "3.01"
type input "1"
click at [287, 437] on button "Ok All" at bounding box center [284, 434] width 32 height 18
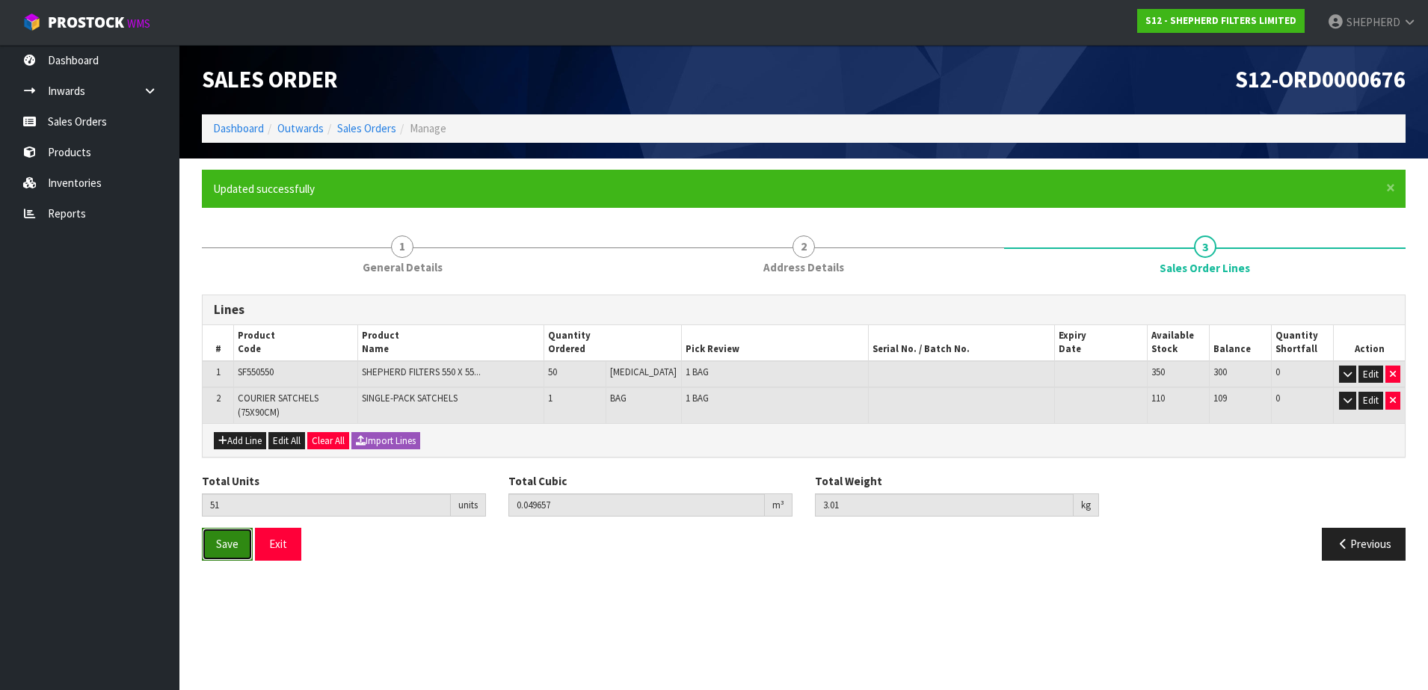
click at [219, 548] on span "Save" at bounding box center [227, 544] width 22 height 14
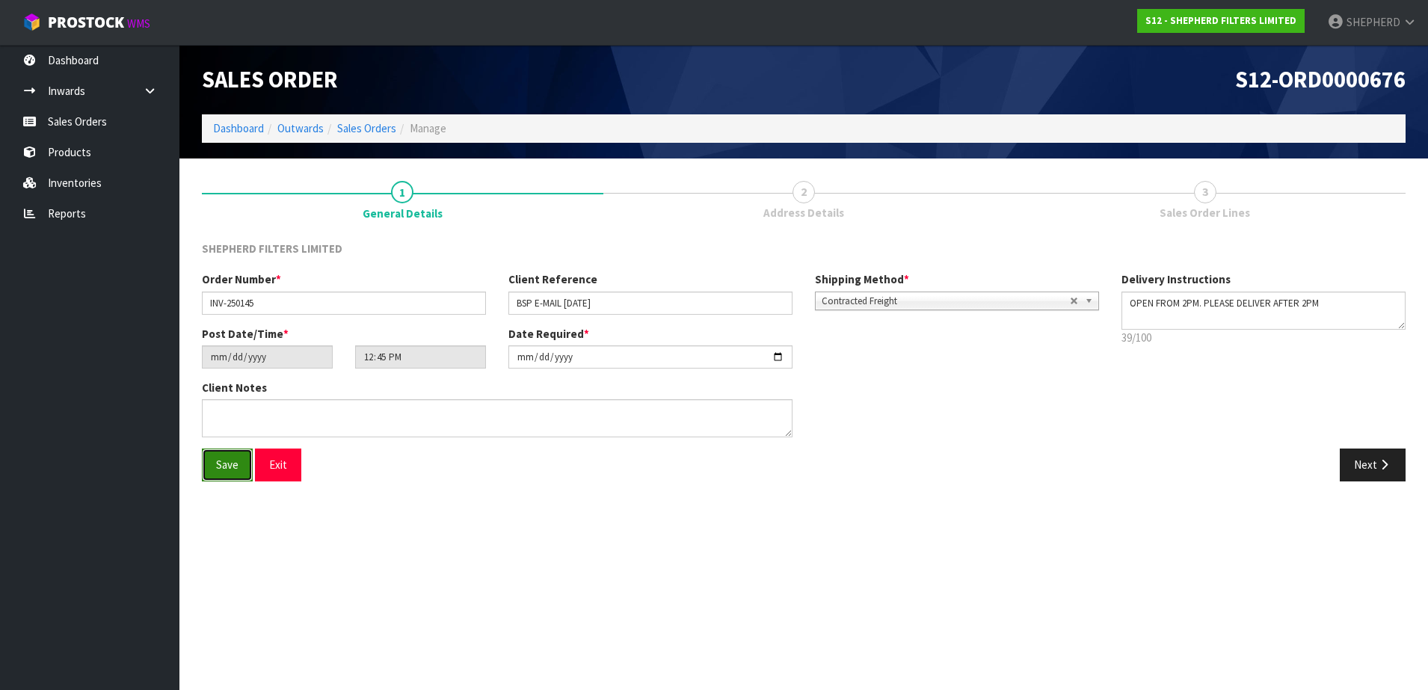
click at [229, 466] on span "Save" at bounding box center [227, 464] width 22 height 14
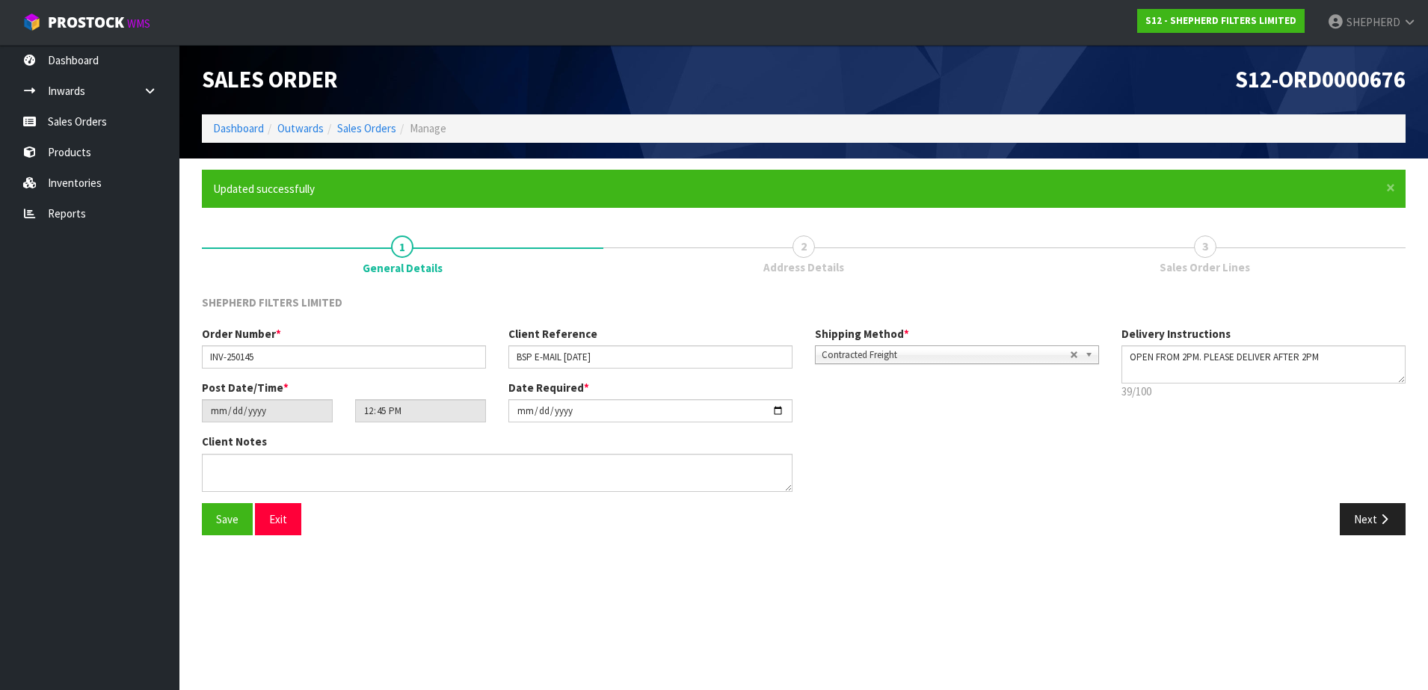
type input "14:45:00.000"
click at [1371, 525] on button "Next" at bounding box center [1373, 519] width 66 height 32
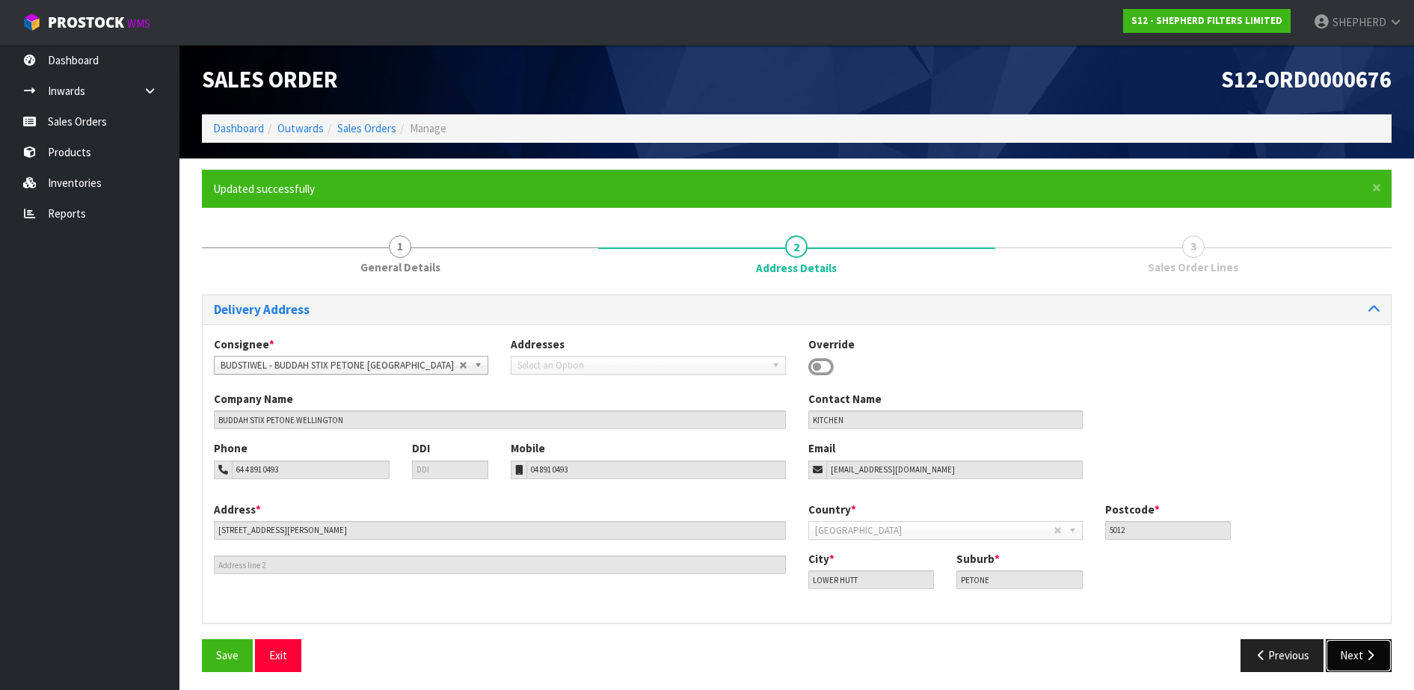
click at [1352, 653] on button "Next" at bounding box center [1358, 655] width 66 height 32
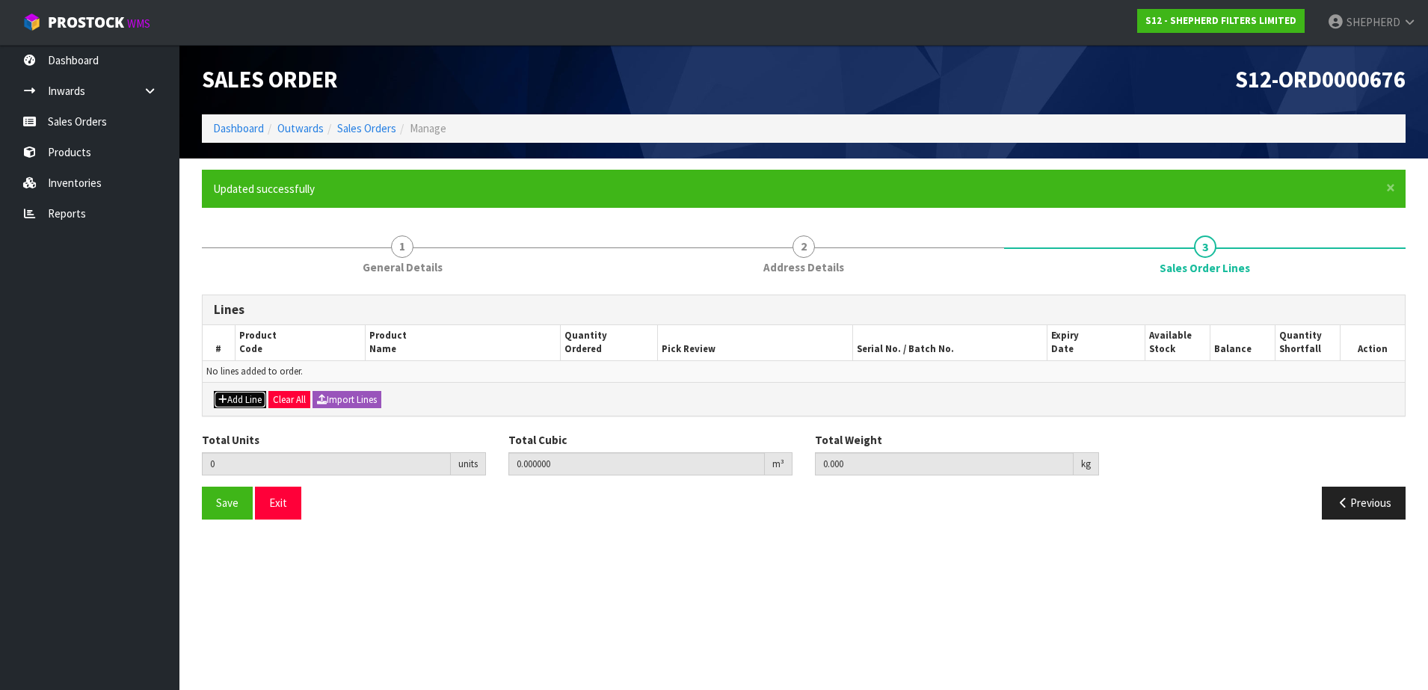
click at [233, 396] on button "Add Line" at bounding box center [240, 400] width 52 height 18
type input "0"
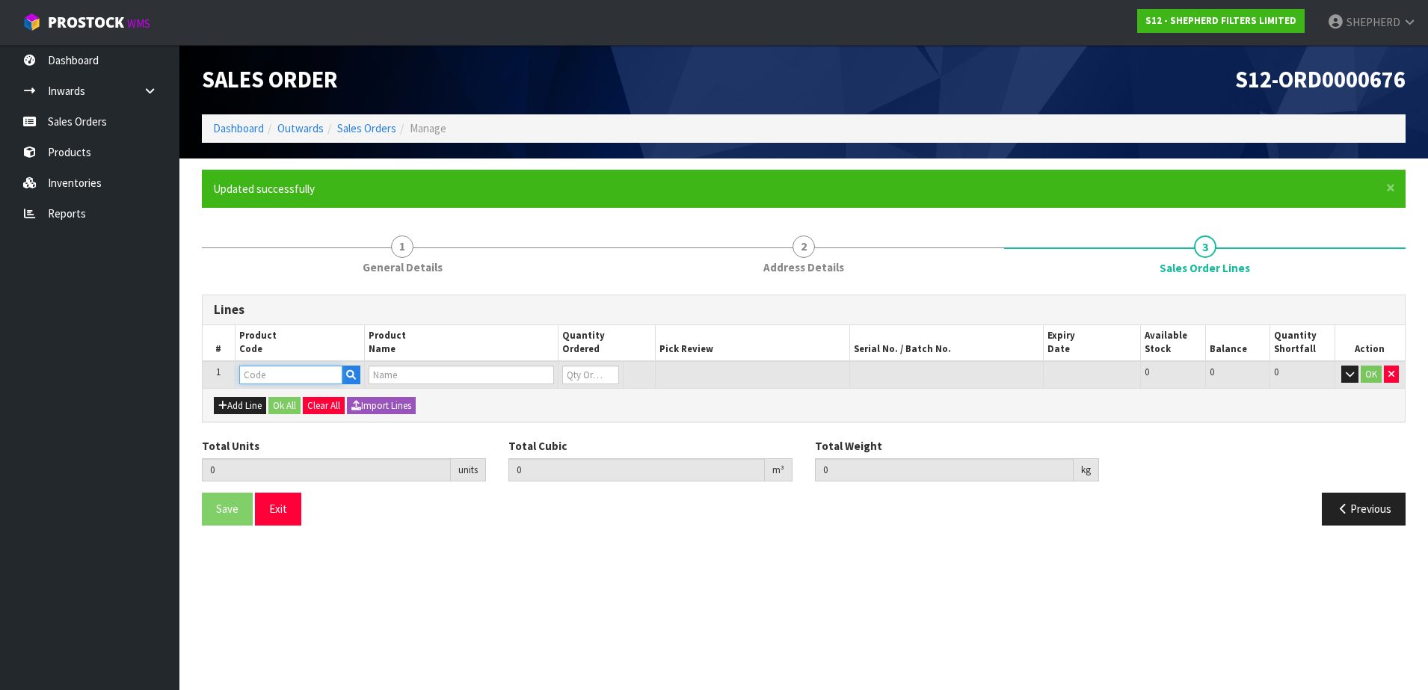
click at [253, 379] on input "text" at bounding box center [290, 375] width 103 height 19
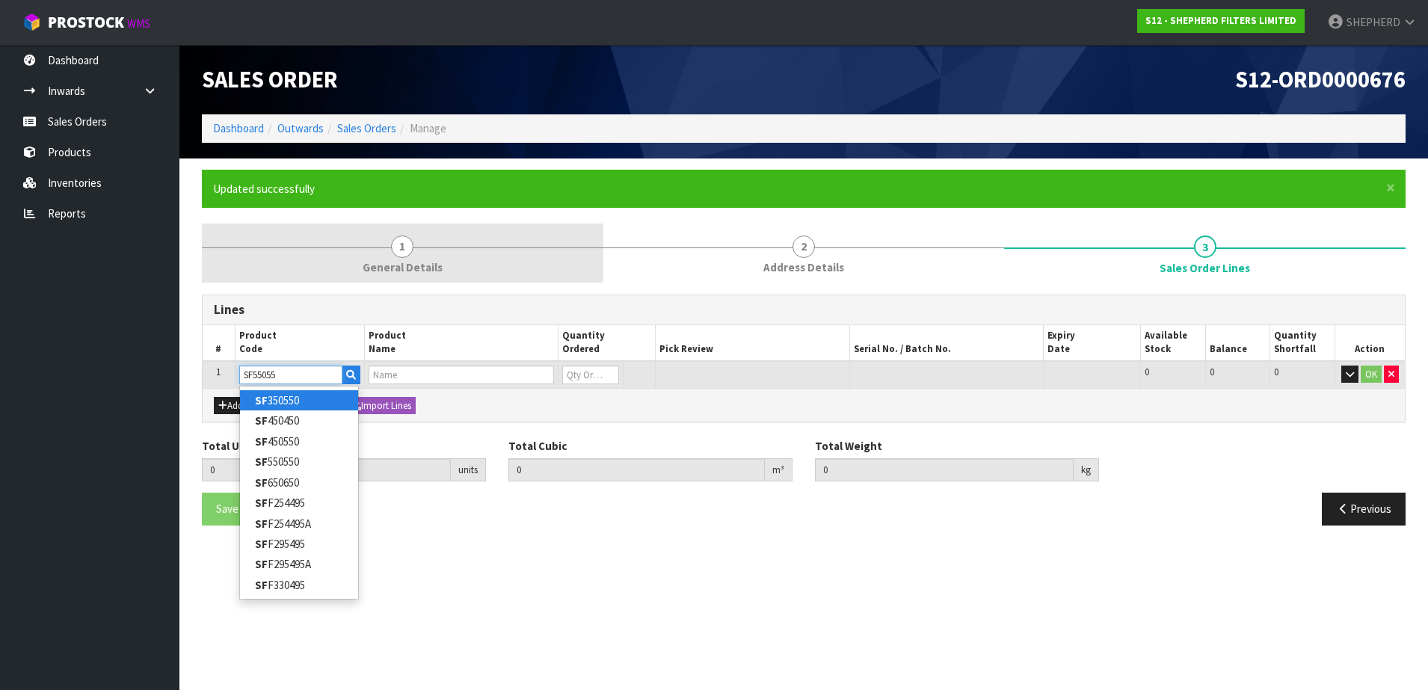
type input "SF550550"
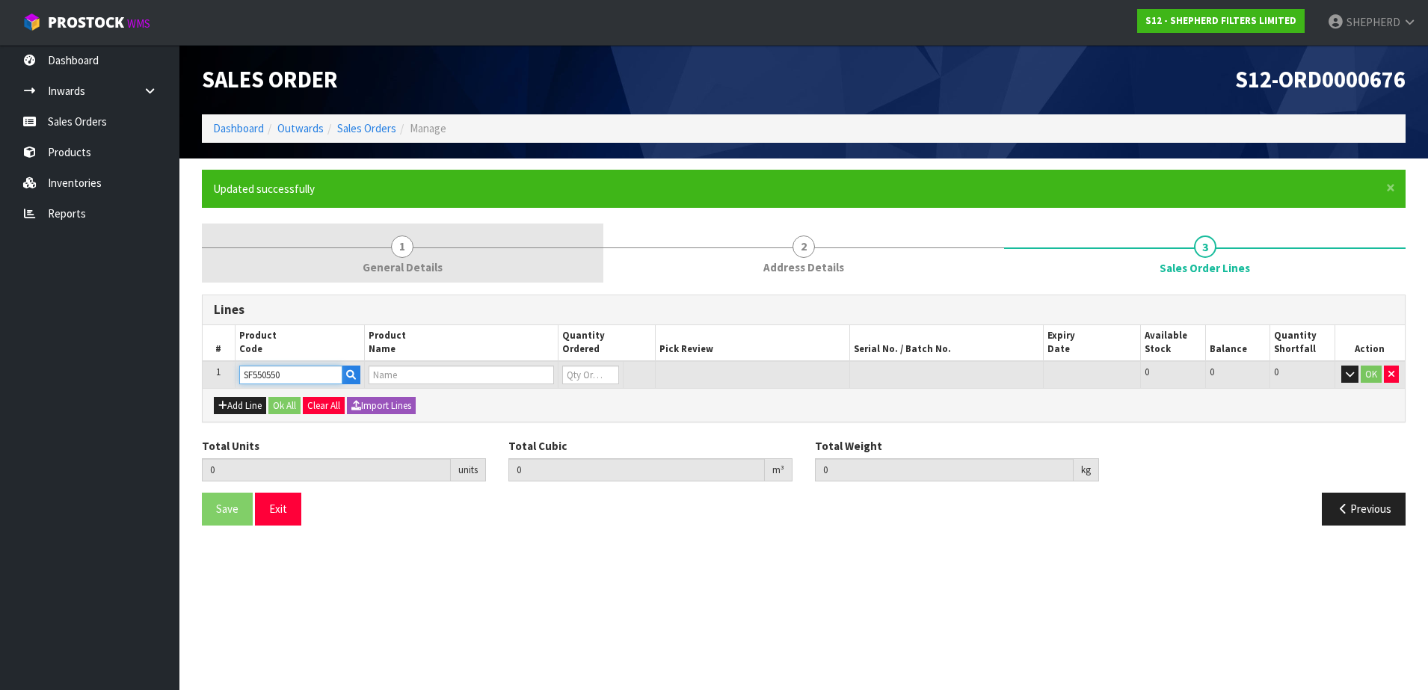
type input "0.000000"
type input "0.000"
type input "SHEPHERD FILTERS 550 X 550 - CODE SF550550"
type input "0"
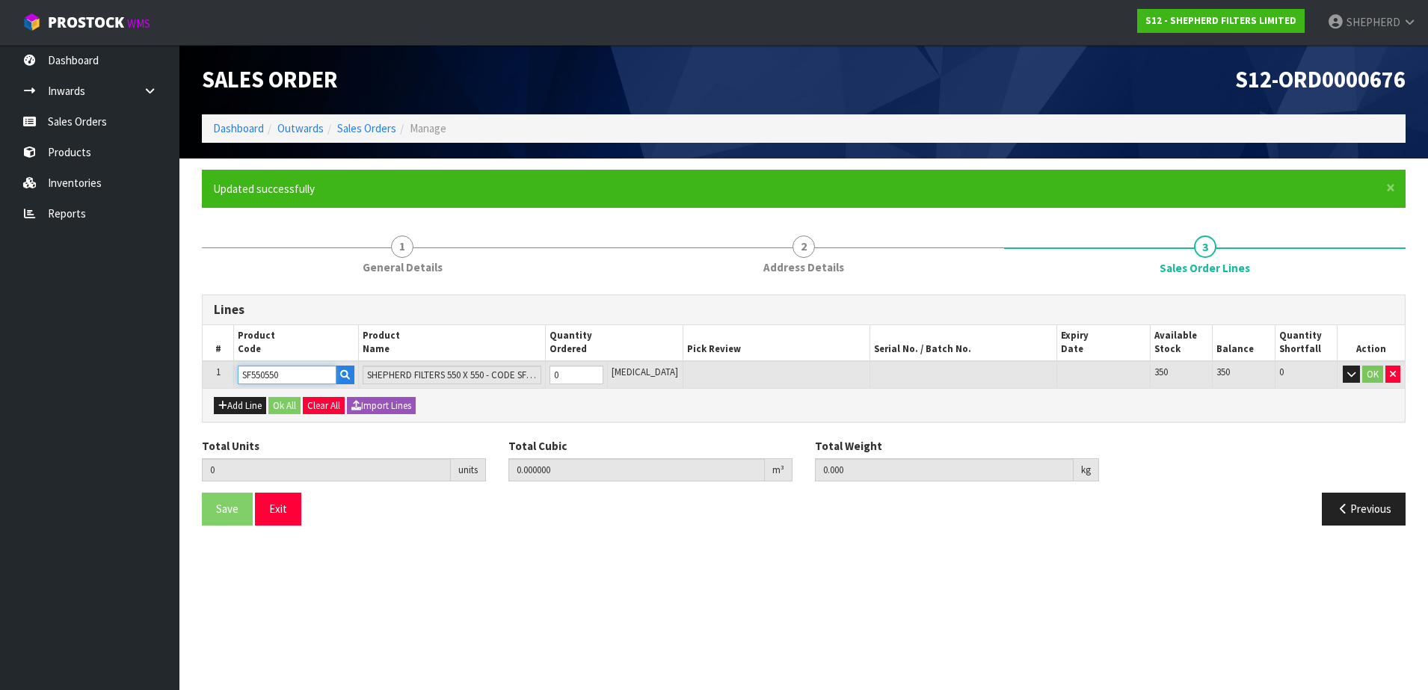
type input "SF550550"
type input "5"
type input "0.002915"
type input "0.3"
type input "5"
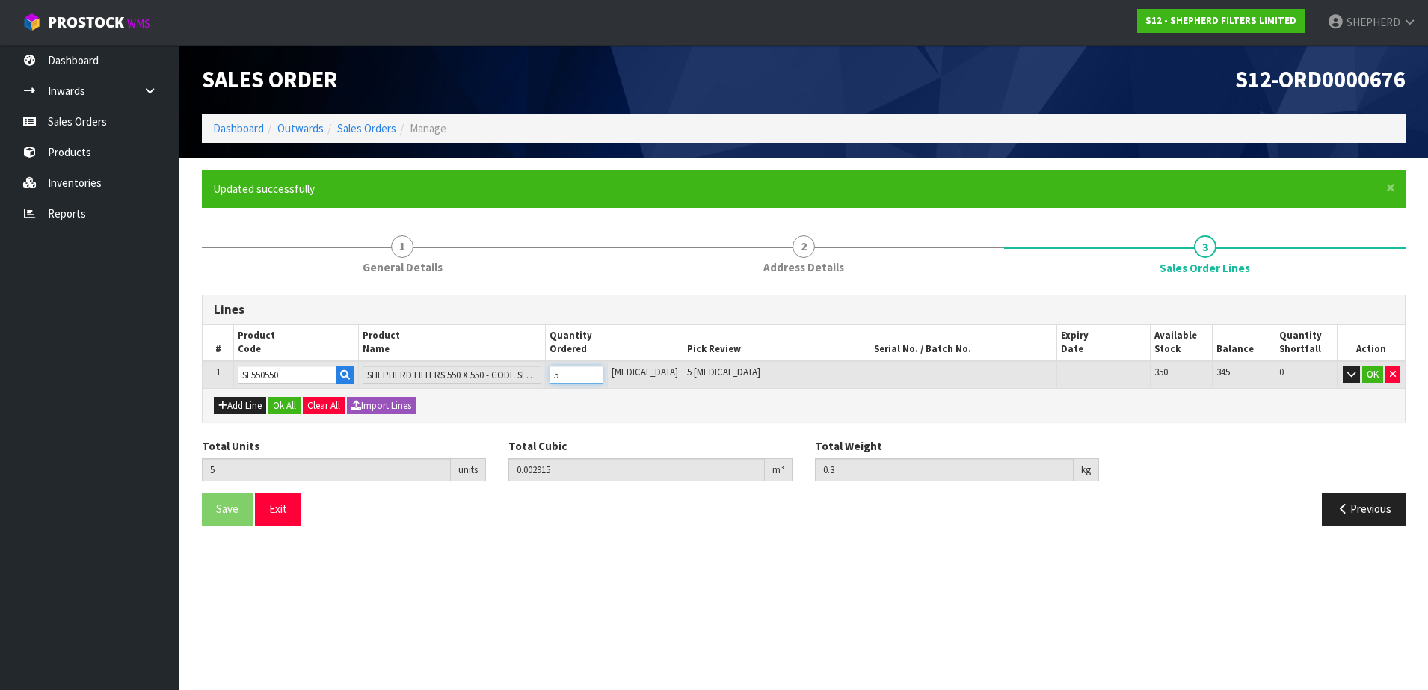
type input "50"
type input "0.04959"
type input "3"
type input "50"
click at [249, 409] on button "Add Line" at bounding box center [240, 406] width 52 height 18
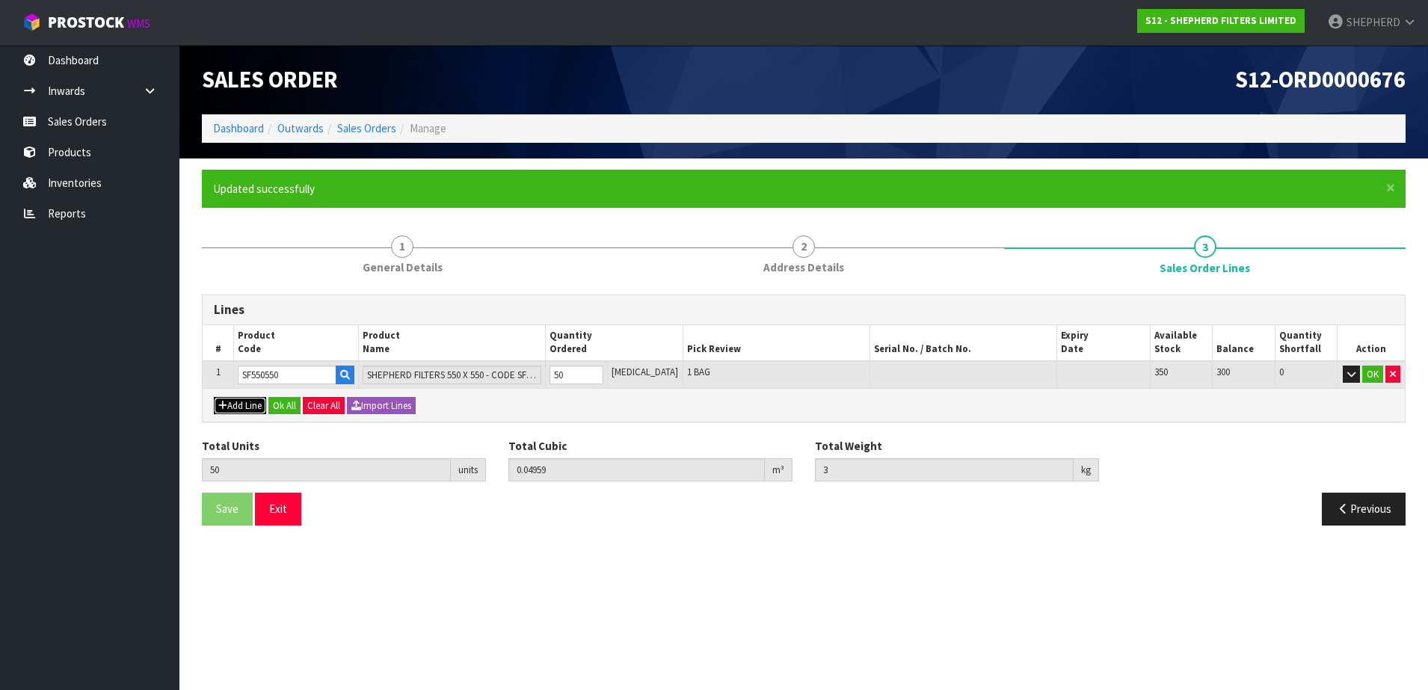
type input "0"
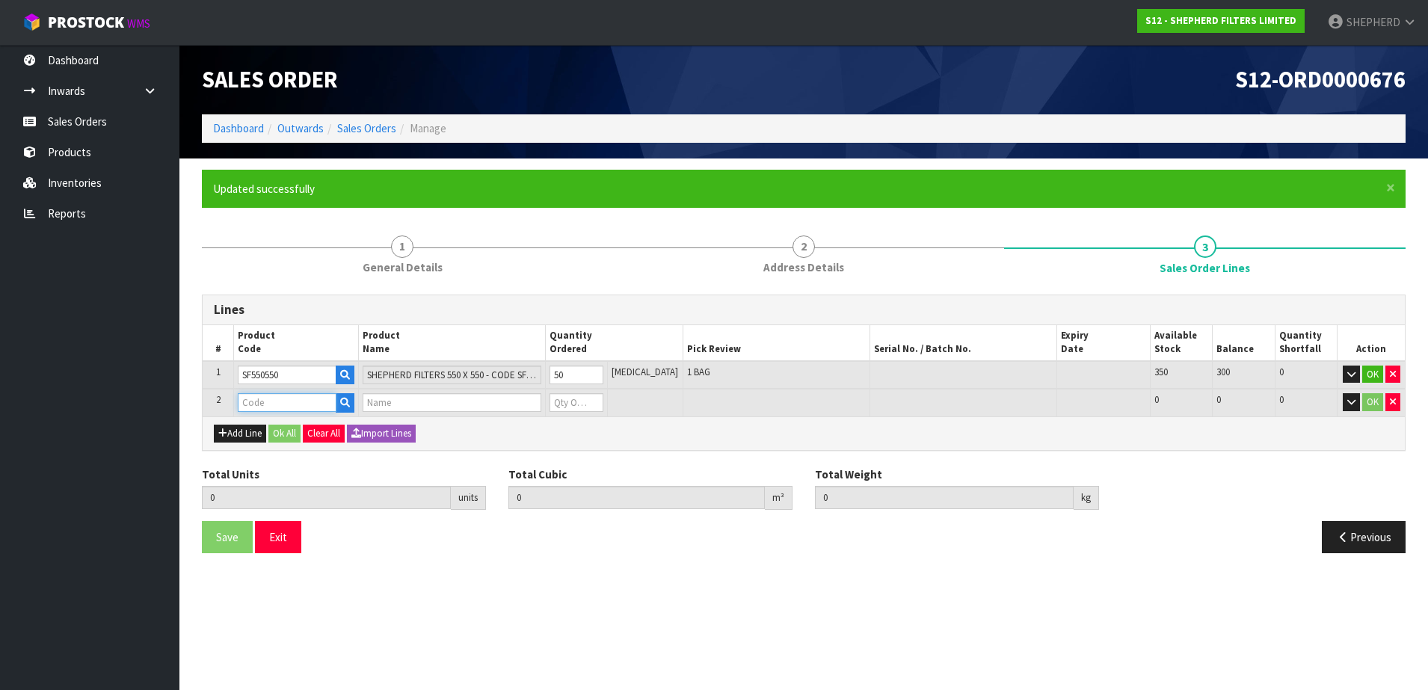
click at [258, 403] on input "text" at bounding box center [287, 402] width 99 height 19
type input "COURIER"
click at [262, 433] on strong "COURIER" at bounding box center [277, 428] width 44 height 14
type input "COURIER SATCHELS (75X90CM)"
type input "50"
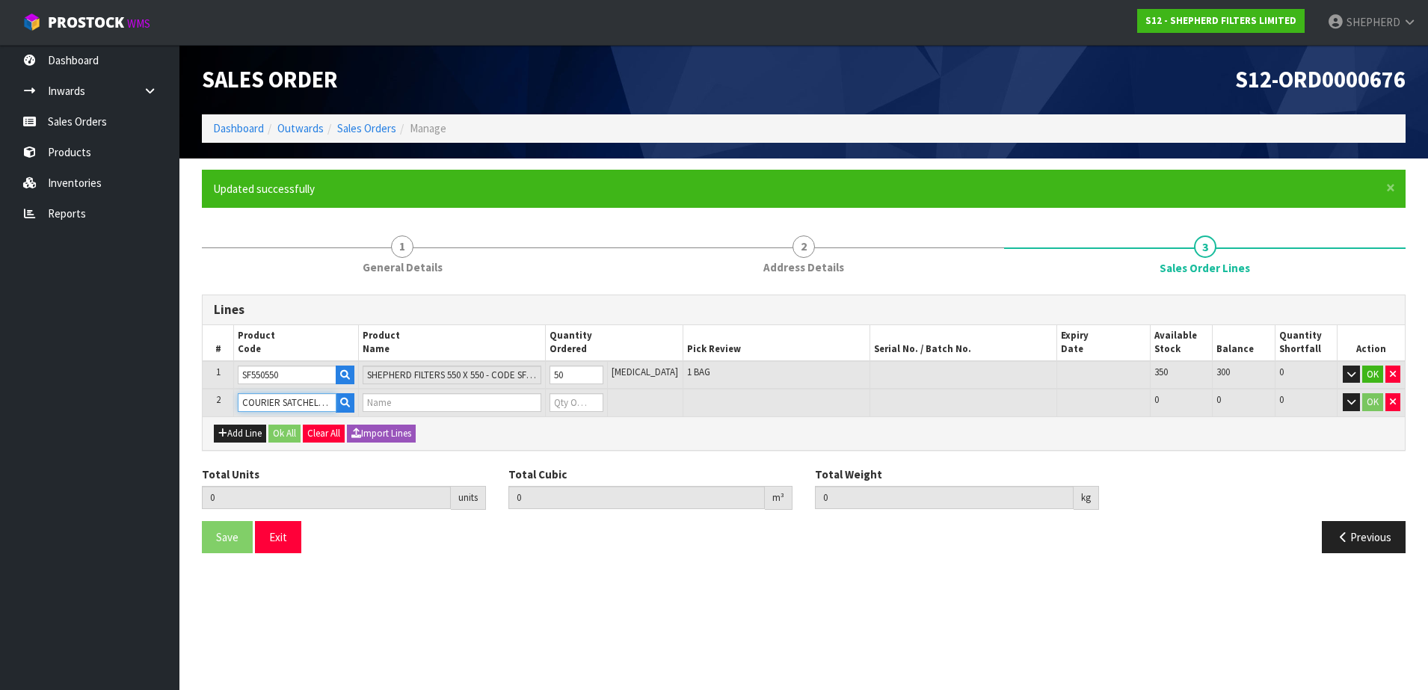
type input "0.04959"
type input "3"
type input "SINGLE-PACK SATCHELS"
type input "0"
click at [537, 399] on tr "2 COURIER SATCHELS (75X90CM) SINGLE-PACK SATCHELS 0 BAG 110 110 0 OK" at bounding box center [804, 403] width 1202 height 28
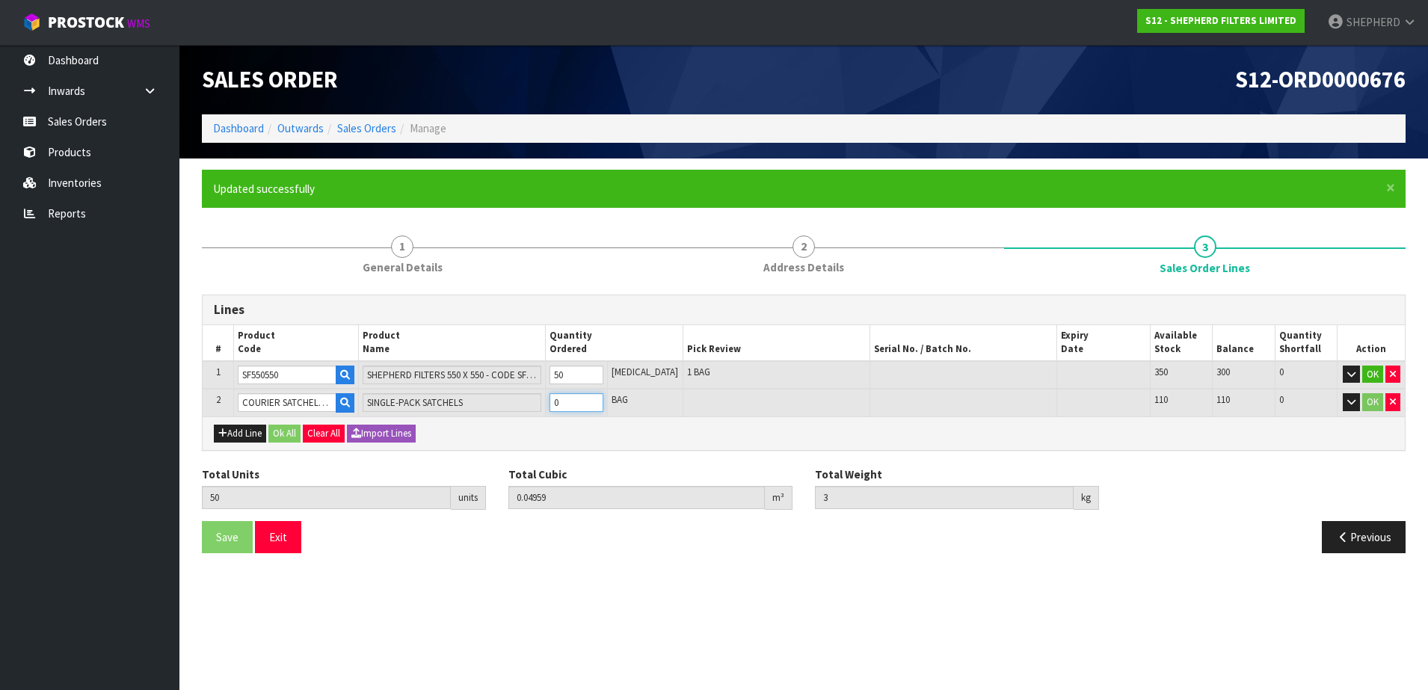
type input "51"
type input "0.049657"
type input "3.01"
type input "1"
click at [285, 435] on button "Ok All" at bounding box center [284, 434] width 32 height 18
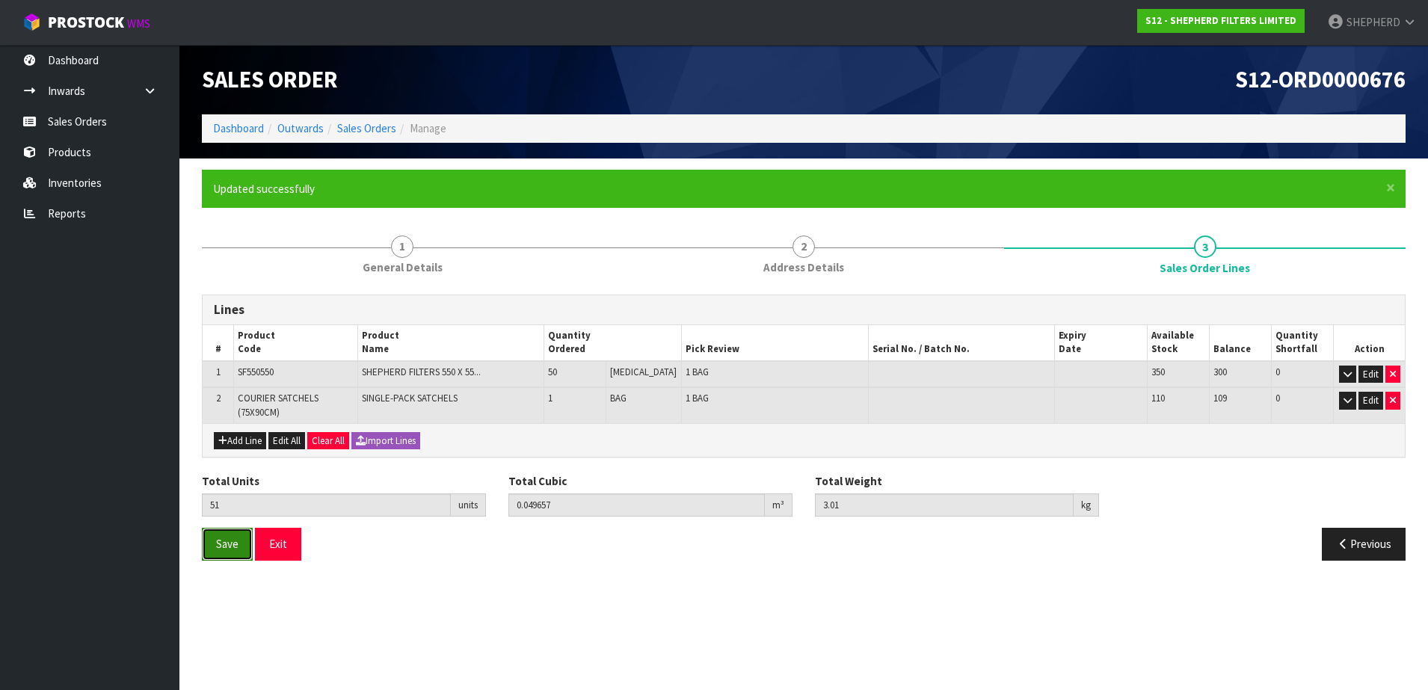
click at [225, 549] on span "Save" at bounding box center [227, 544] width 22 height 14
click at [284, 541] on button "Exit" at bounding box center [278, 544] width 46 height 32
